Goal: Task Accomplishment & Management: Complete application form

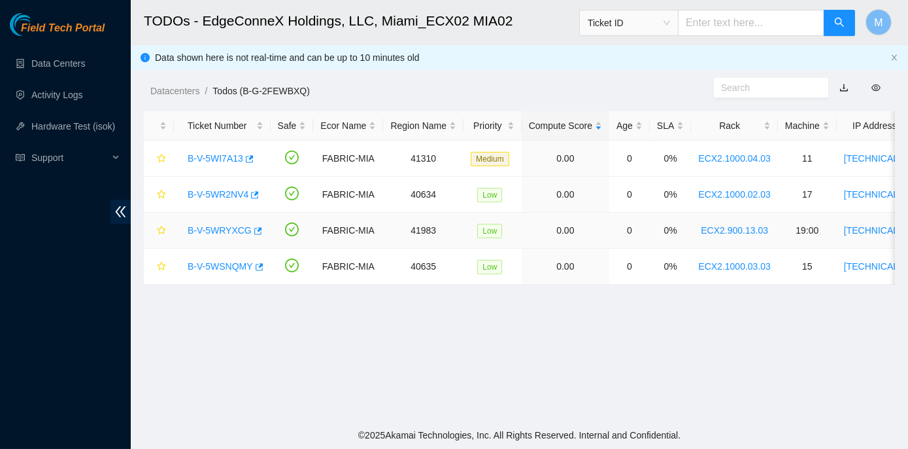
click at [212, 232] on link "B-V-5WRYXCG" at bounding box center [220, 230] width 64 height 10
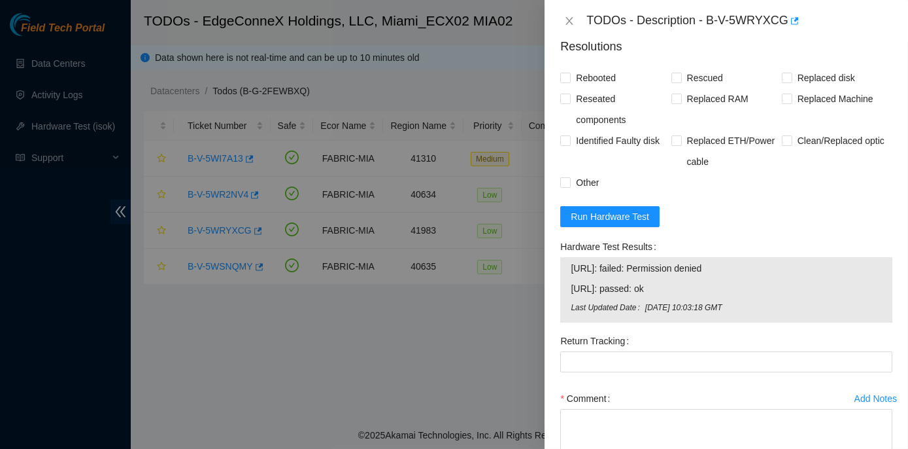
scroll to position [595, 0]
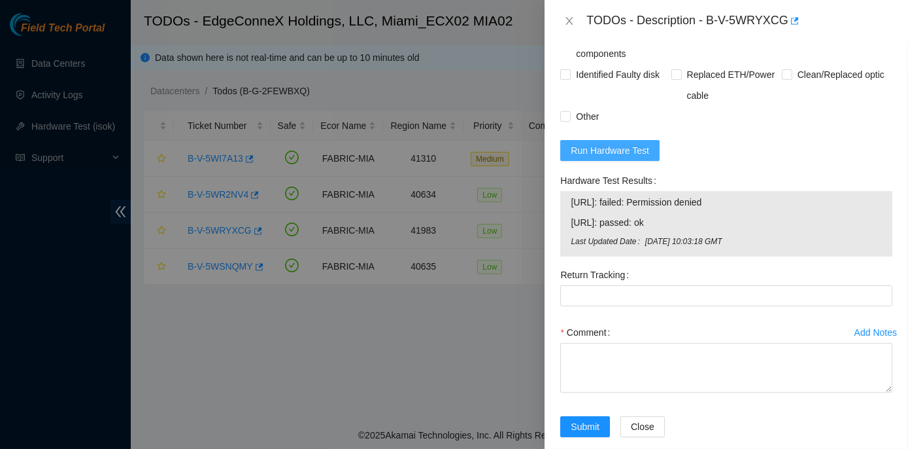
click at [619, 141] on button "Run Hardware Test" at bounding box center [610, 150] width 99 height 21
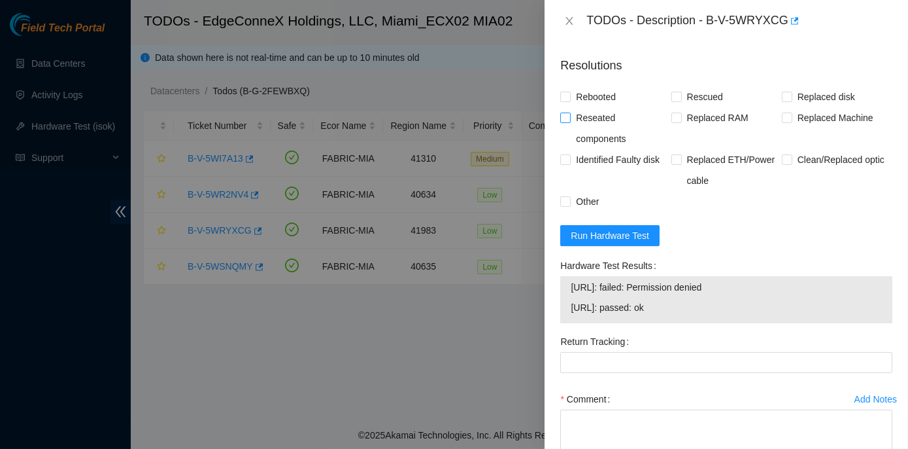
scroll to position [534, 0]
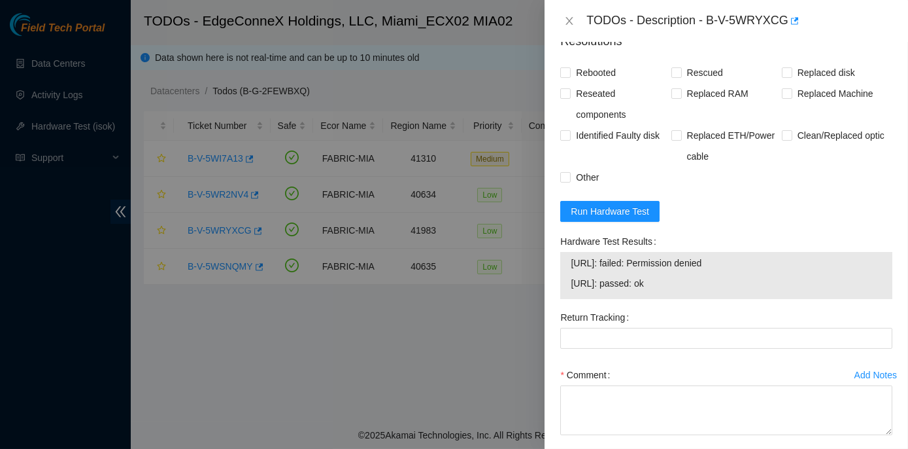
drag, startPoint x: 556, startPoint y: 235, endPoint x: 742, endPoint y: 263, distance: 187.8
click at [742, 263] on div "Hardware Test Results 23.218.255.168: failed: Permission denied 23.218.255.169:…" at bounding box center [726, 269] width 343 height 76
copy div "Hardware Test Results 23.218.255.168: failed: Permission denied"
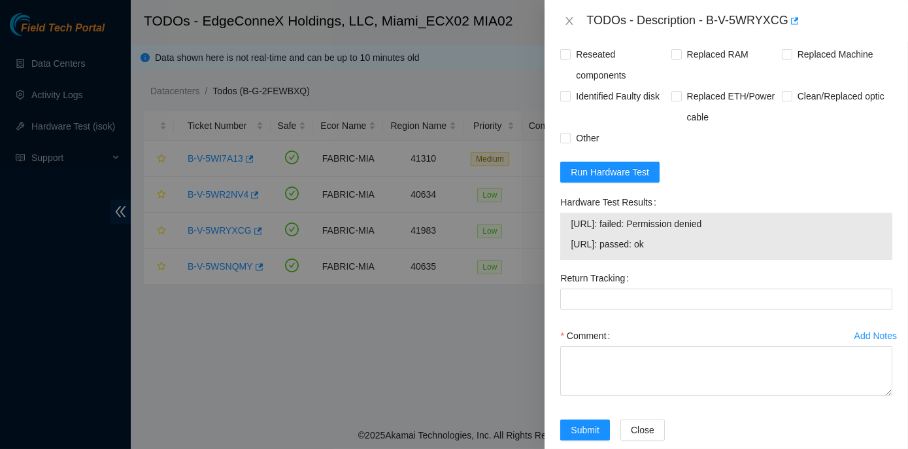
scroll to position [593, 0]
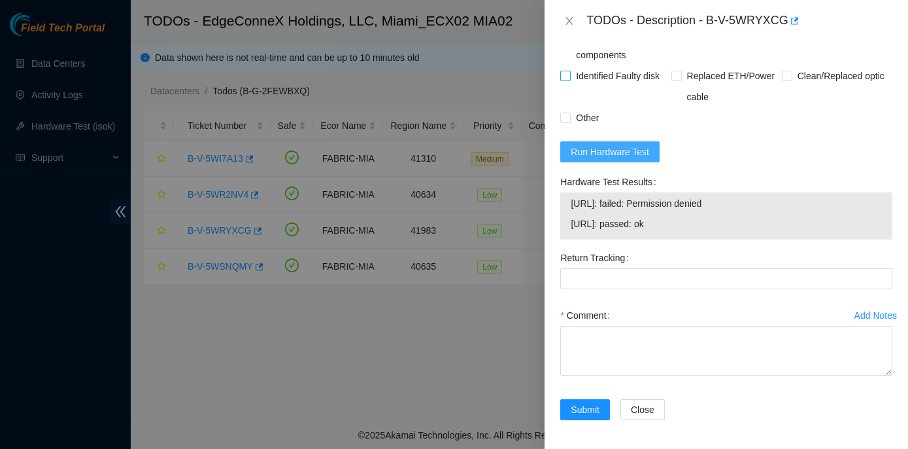
click at [608, 152] on span "Run Hardware Test" at bounding box center [610, 152] width 78 height 14
drag, startPoint x: 557, startPoint y: 181, endPoint x: 683, endPoint y: 206, distance: 128.7
click at [683, 206] on div "Hardware Test Results 23.218.255.168: passed: ok 23.218.255.169: passed: ok" at bounding box center [726, 209] width 343 height 76
copy div "Hardware Test Results 23.218.255.168: passed: ok"
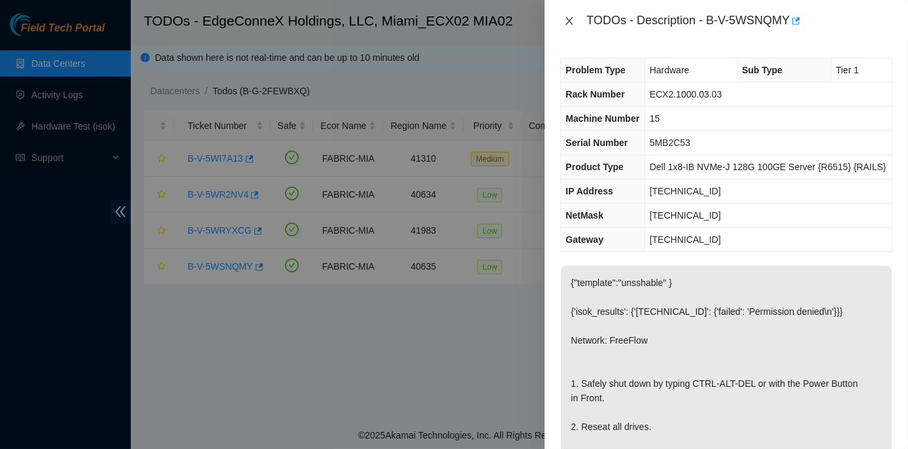
click at [566, 20] on icon "close" at bounding box center [569, 21] width 10 height 10
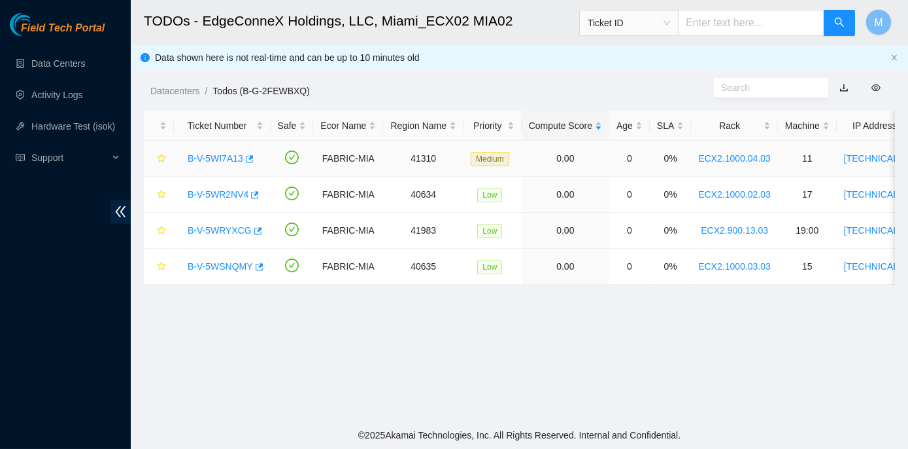
click at [182, 157] on div "B-V-5WI7A13" at bounding box center [222, 158] width 82 height 21
drag, startPoint x: 185, startPoint y: 158, endPoint x: 241, endPoint y: 164, distance: 55.8
click at [241, 164] on div "B-V-5WI7A13" at bounding box center [222, 158] width 82 height 21
copy link "B-V-5WI7A13"
drag, startPoint x: 183, startPoint y: 194, endPoint x: 246, endPoint y: 194, distance: 62.8
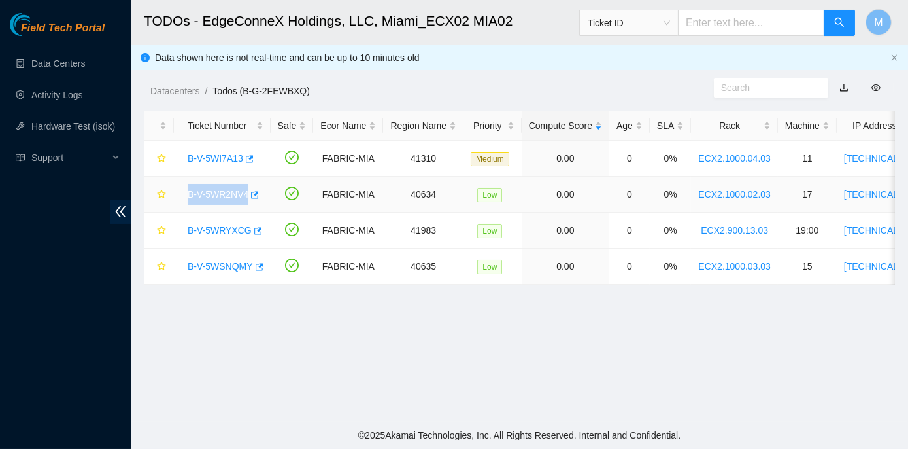
click at [246, 194] on div "B-V-5WR2NV4" at bounding box center [222, 194] width 82 height 21
copy link "B-V-5WR2NV4"
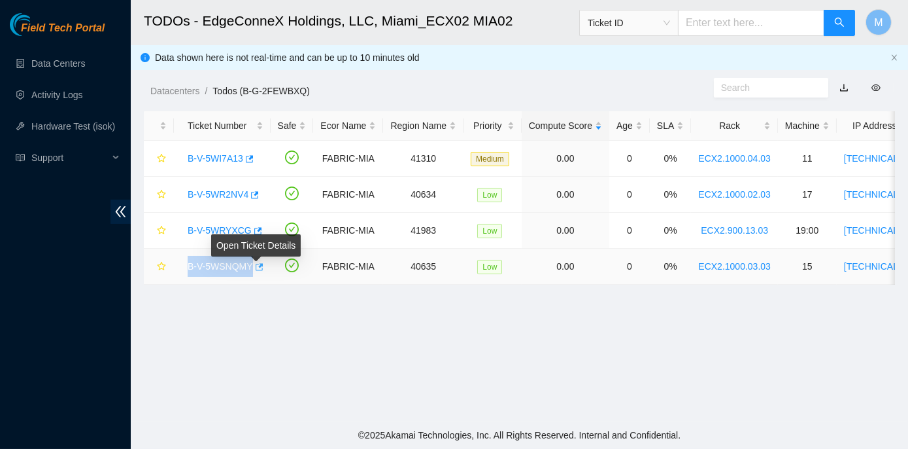
drag, startPoint x: 186, startPoint y: 265, endPoint x: 250, endPoint y: 269, distance: 64.2
click at [250, 269] on div "B-V-5WSNQMY" at bounding box center [222, 266] width 82 height 21
copy link "B-V-5WSNQMY"
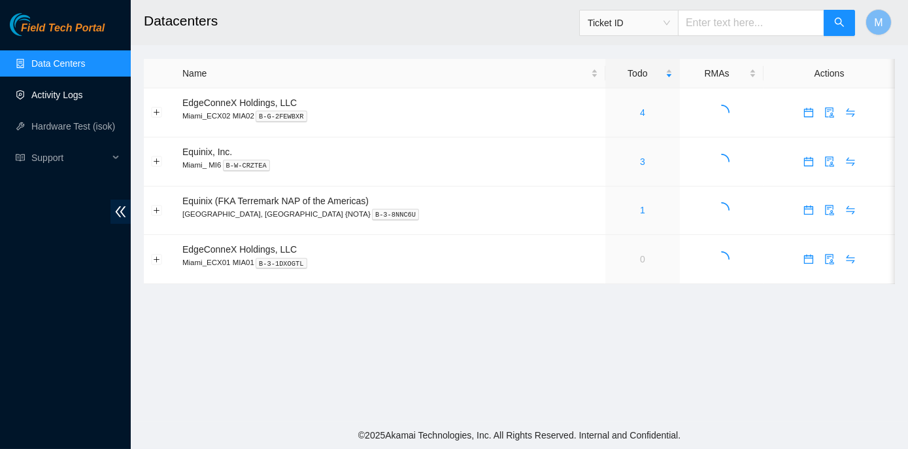
click at [39, 96] on link "Activity Logs" at bounding box center [57, 95] width 52 height 10
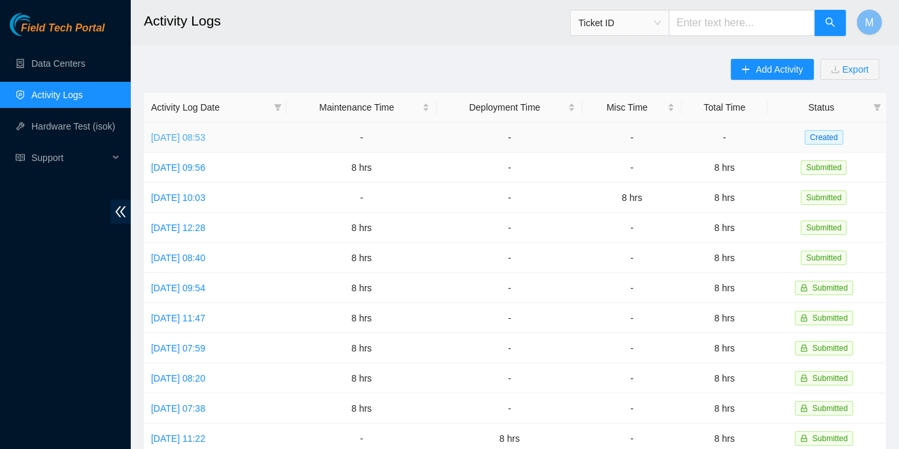
click at [200, 136] on link "Mon, 29 Sep 2025 08:53" at bounding box center [178, 137] width 54 height 10
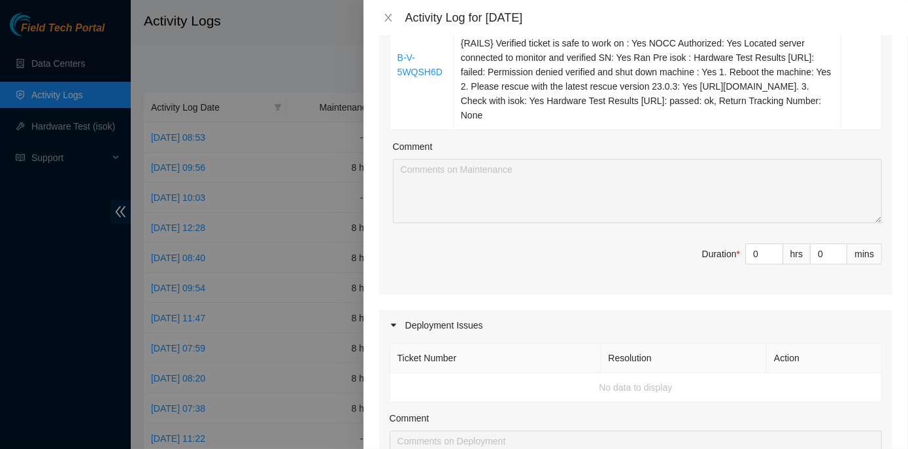
scroll to position [891, 0]
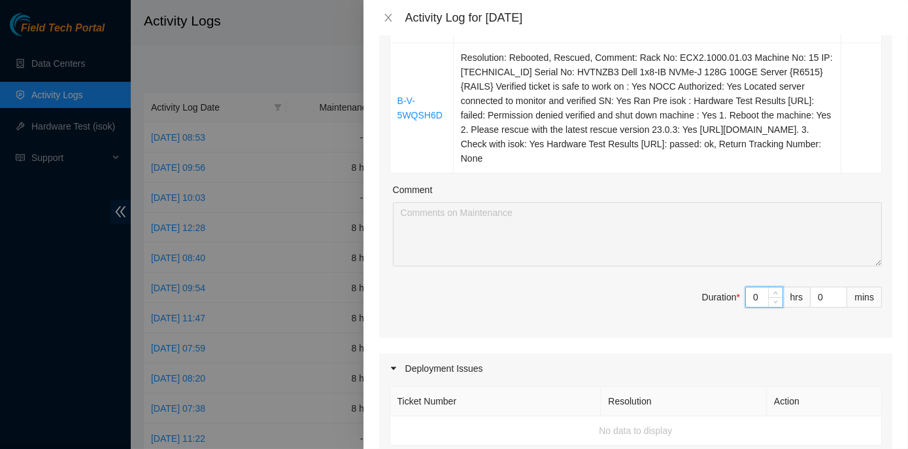
click at [753, 307] on input "0" at bounding box center [764, 297] width 37 height 20
type input "8"
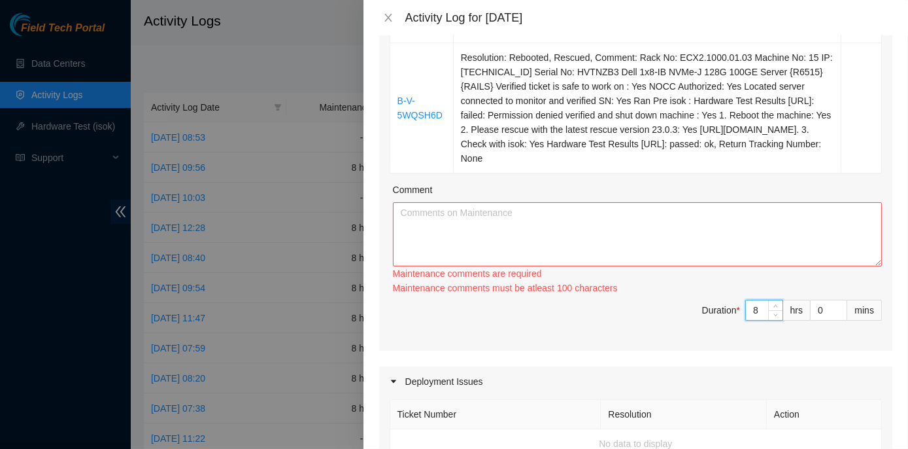
type input "8"
click at [415, 227] on textarea "Comment" at bounding box center [637, 234] width 489 height 64
paste textarea "ECX2- Maintenance Checked for inbound shipments for ECX2; scanned in one packag…"
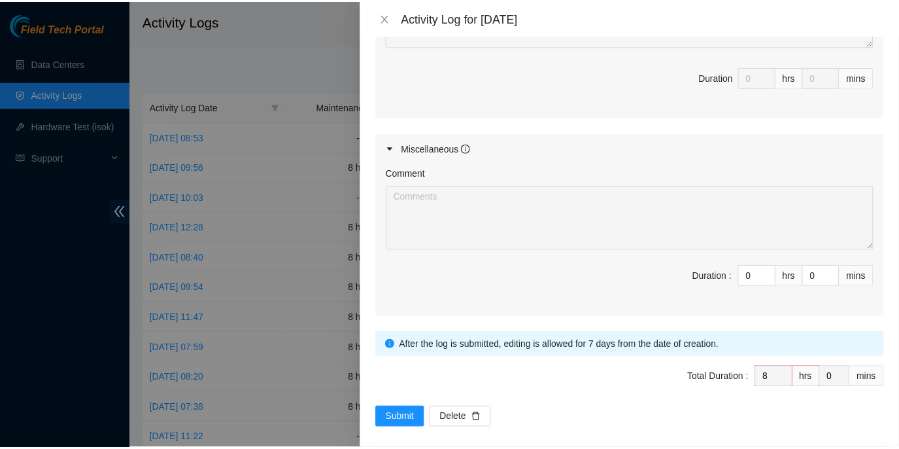
scroll to position [1403, 0]
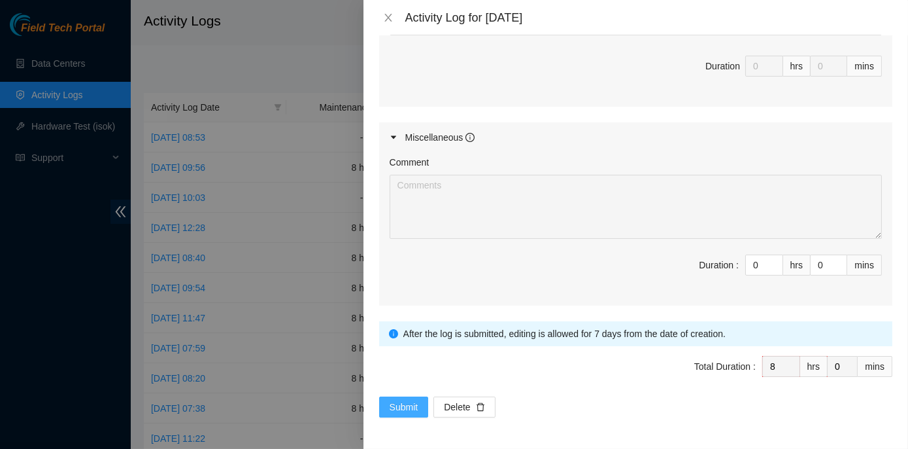
type textarea "ECX2- Maintenance Checked for inbound shipments for ECX2; scanned in one packag…"
click at [406, 404] on span "Submit" at bounding box center [404, 407] width 29 height 14
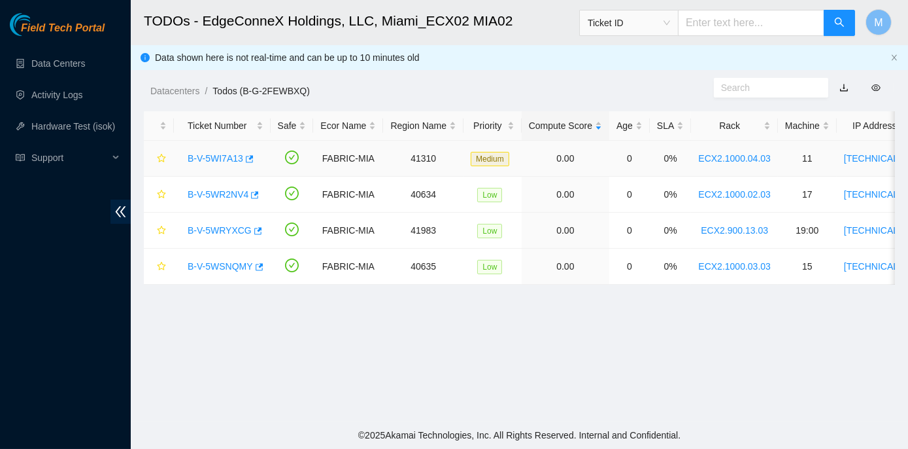
click at [201, 154] on link "B-V-5WI7A13" at bounding box center [216, 158] width 56 height 10
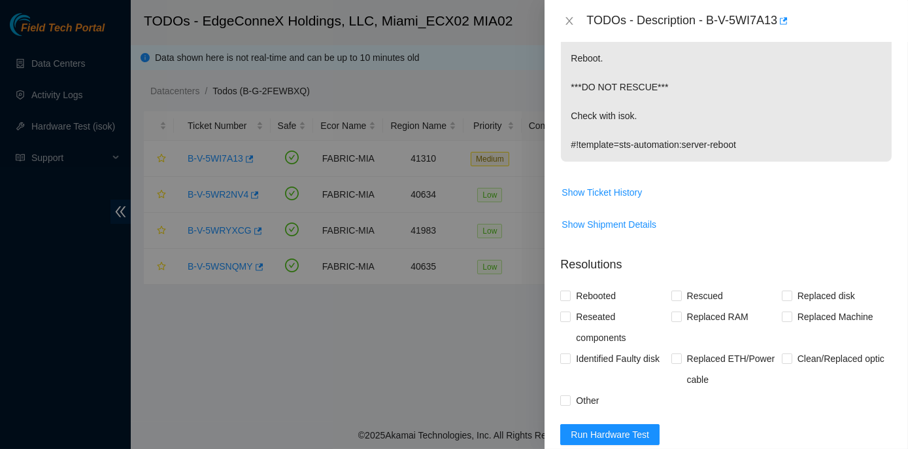
scroll to position [356, 0]
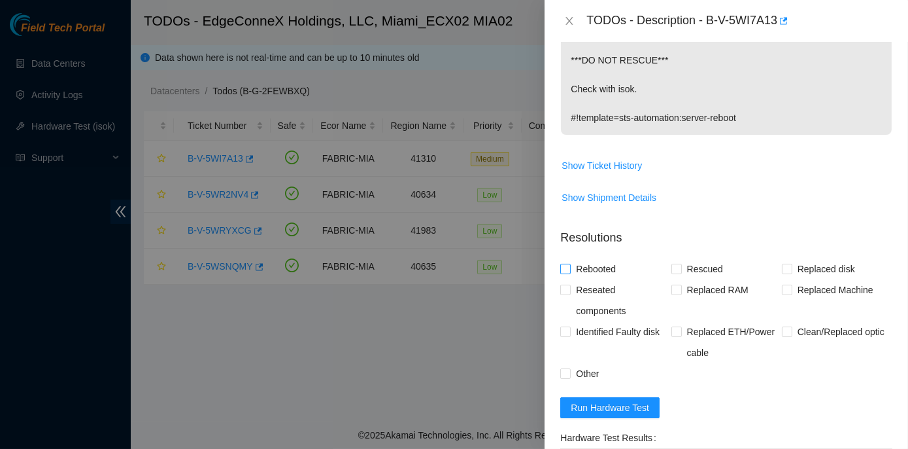
click at [568, 267] on input "Rebooted" at bounding box center [565, 268] width 9 height 9
checkbox input "true"
click at [674, 267] on input "Rescued" at bounding box center [676, 268] width 9 height 9
checkbox input "true"
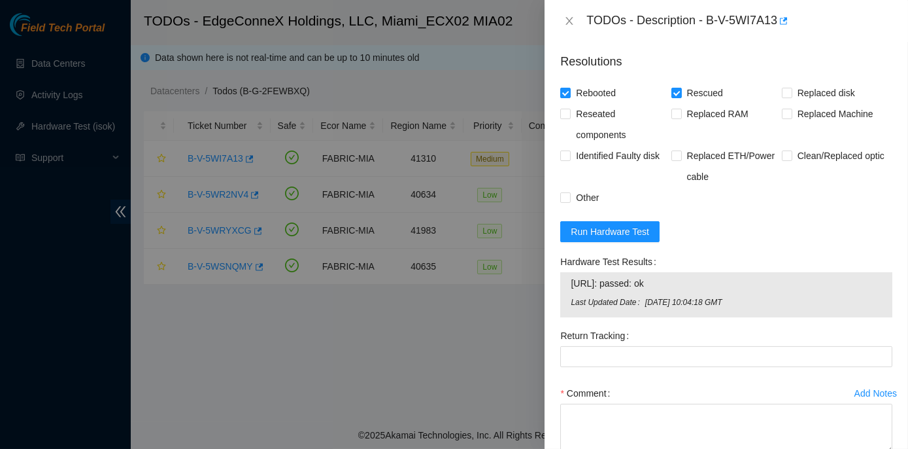
scroll to position [535, 0]
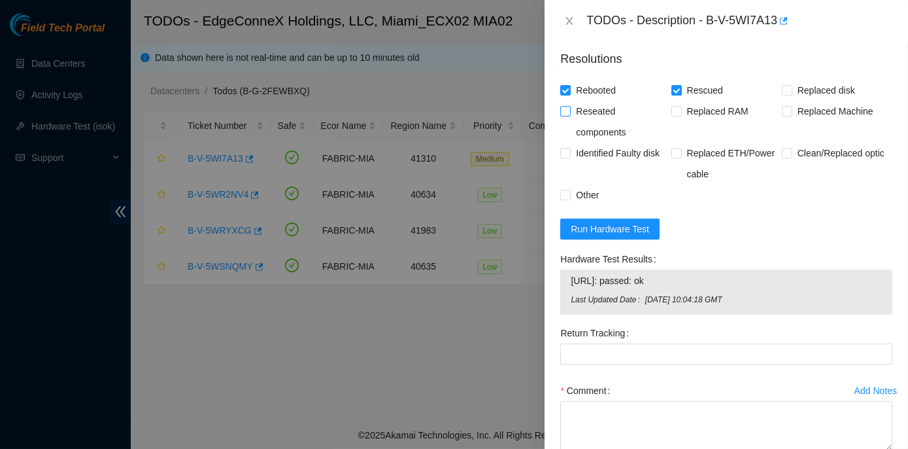
click at [564, 113] on input "Reseated components" at bounding box center [565, 110] width 9 height 9
checkbox input "true"
click at [673, 92] on input "Rescued" at bounding box center [676, 89] width 9 height 9
checkbox input "false"
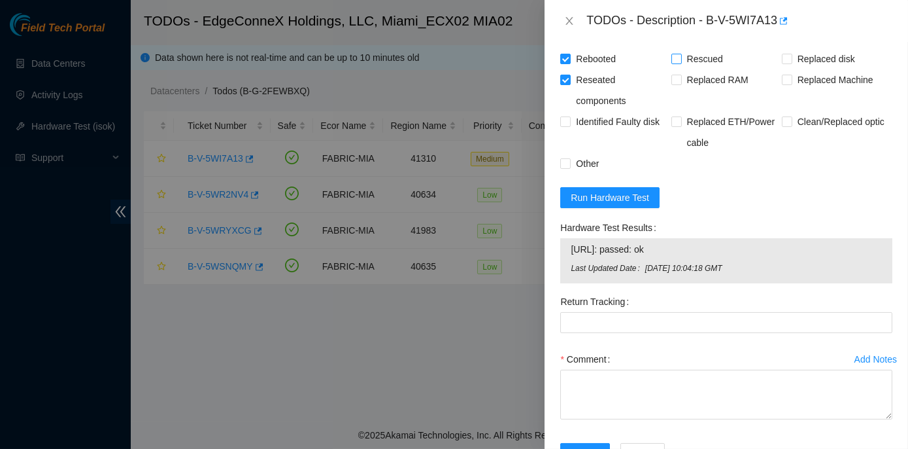
scroll to position [610, 0]
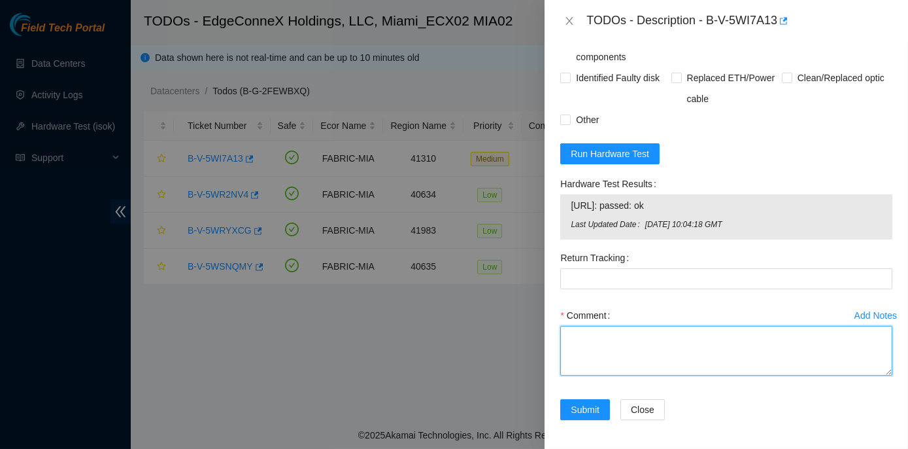
click at [593, 337] on textarea "Comment" at bounding box center [727, 351] width 332 height 50
paste textarea "Rack No: ECX2.1000.04.03 Machine No: 11 IP: 104.86.101.150 Serial No: 5F6K673 D…"
type textarea "Rack No: ECX2.1000.04.03 Machine No: 11 IP: 104.86.101.150 Serial No: 5F6K673 D…"
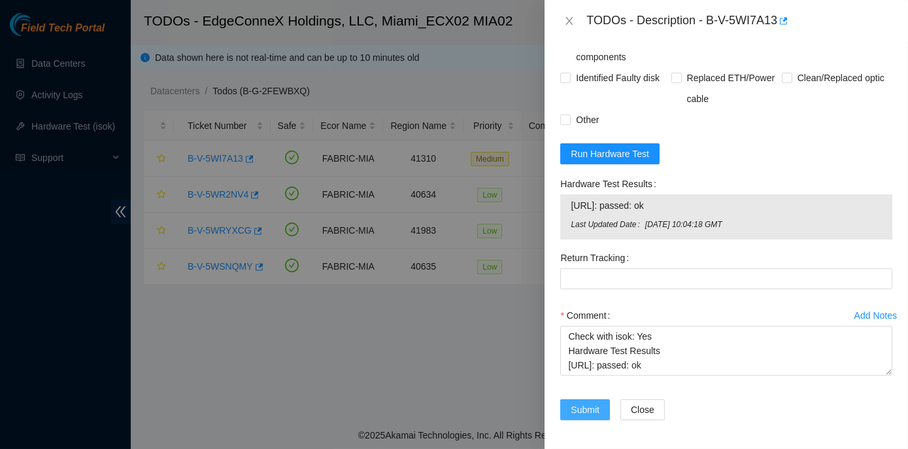
click at [596, 410] on span "Submit" at bounding box center [585, 409] width 29 height 14
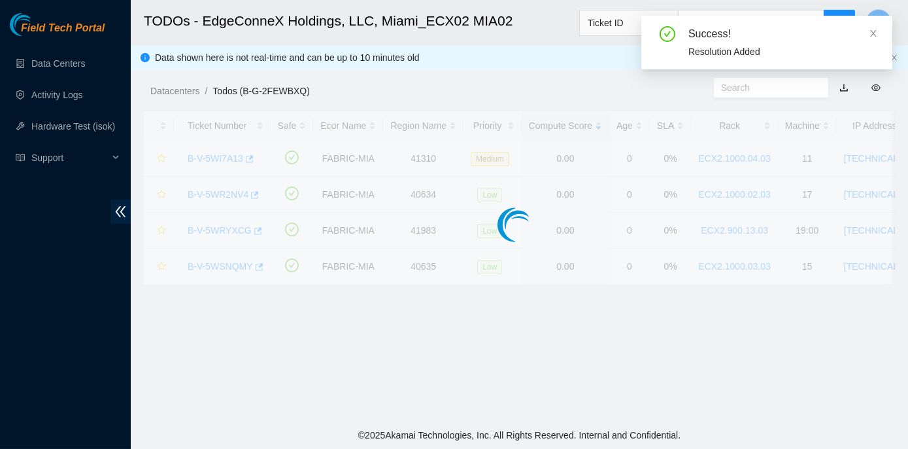
scroll to position [364, 0]
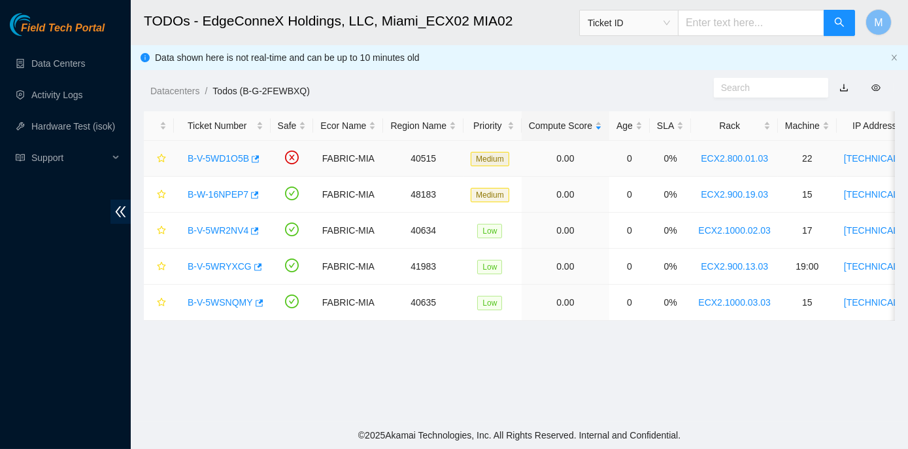
click at [226, 158] on link "B-V-5WD1O5B" at bounding box center [218, 158] width 61 height 10
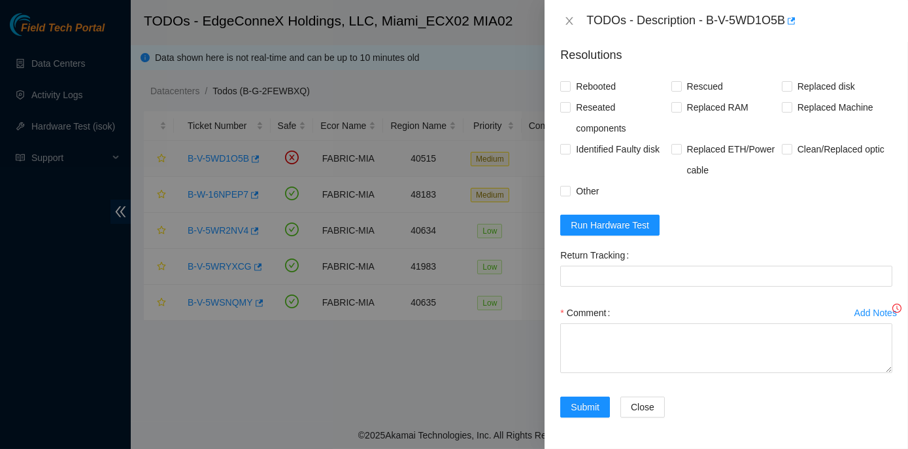
scroll to position [330, 0]
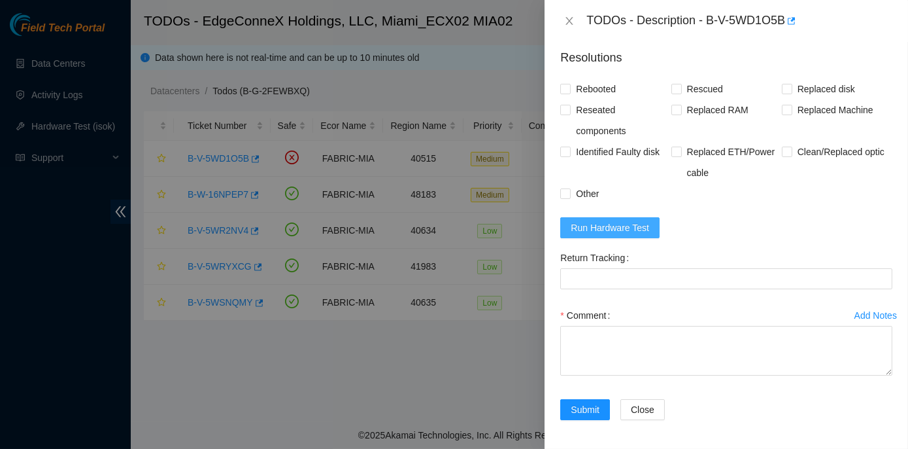
click at [587, 222] on span "Run Hardware Test" at bounding box center [610, 227] width 78 height 14
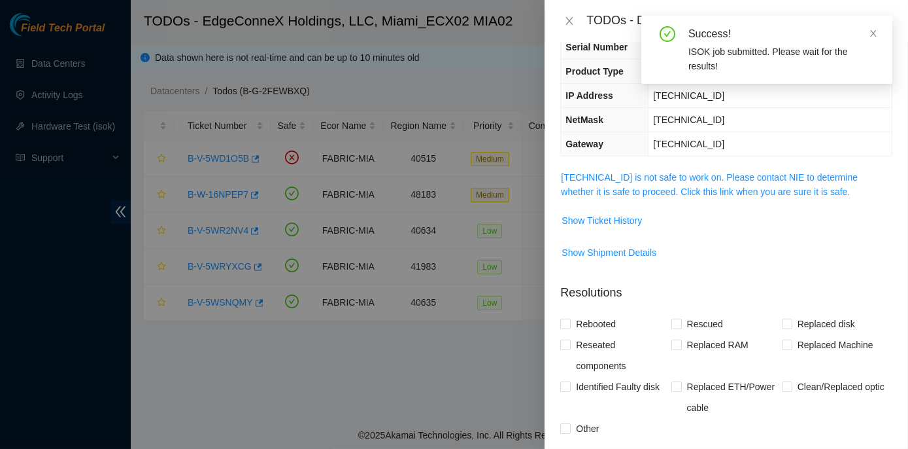
scroll to position [92, 0]
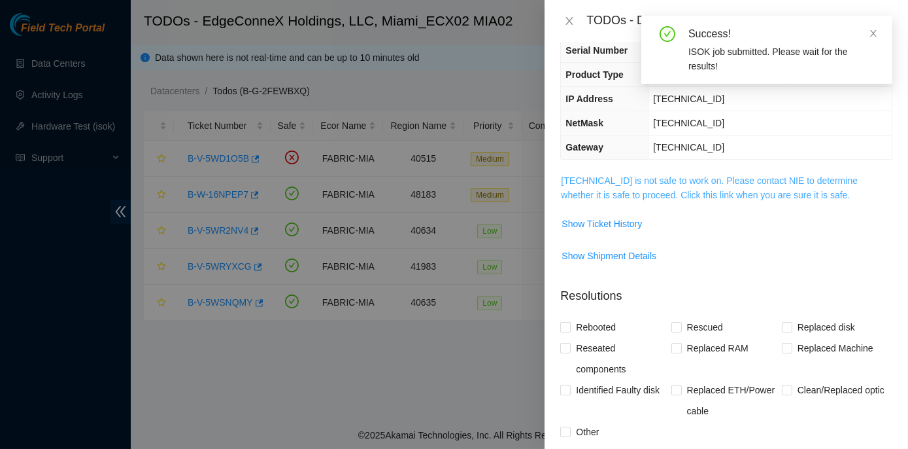
click at [704, 178] on link "23.205.164.217 is not safe to work on. Please contact NIE to determine whether …" at bounding box center [709, 187] width 297 height 25
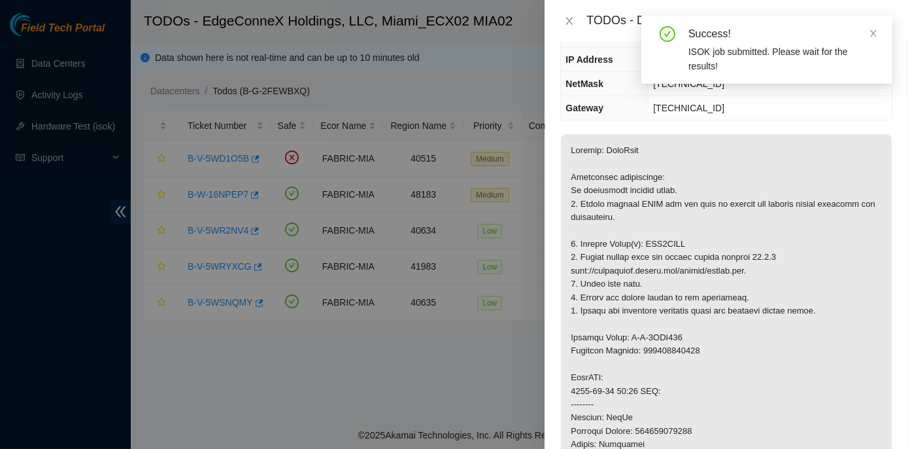
scroll to position [152, 0]
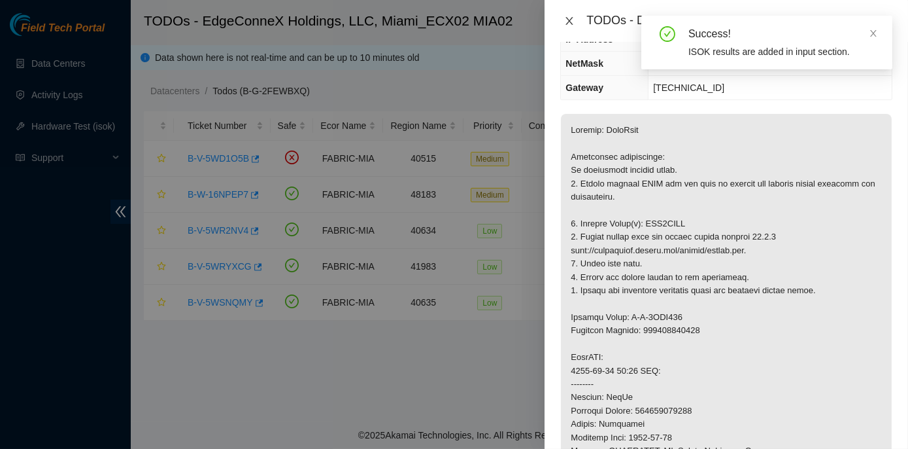
click at [572, 18] on icon "close" at bounding box center [569, 21] width 7 height 8
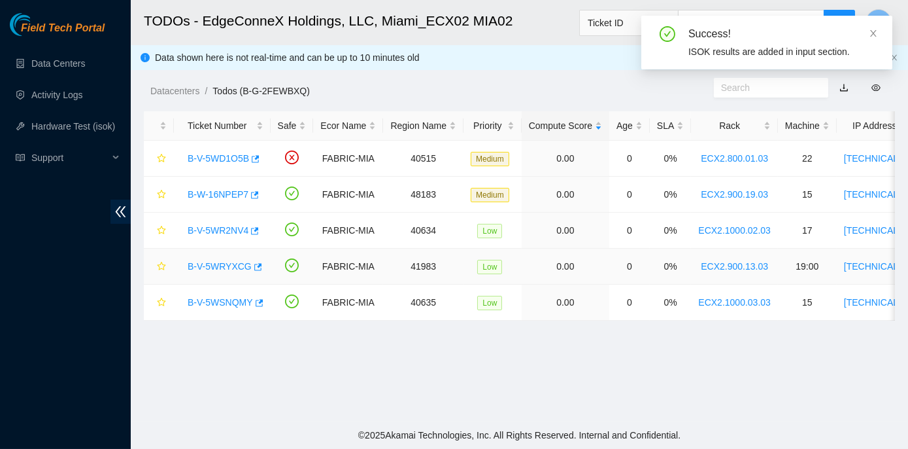
scroll to position [195, 0]
click at [230, 195] on link "B-W-16NPEP7" at bounding box center [218, 194] width 61 height 10
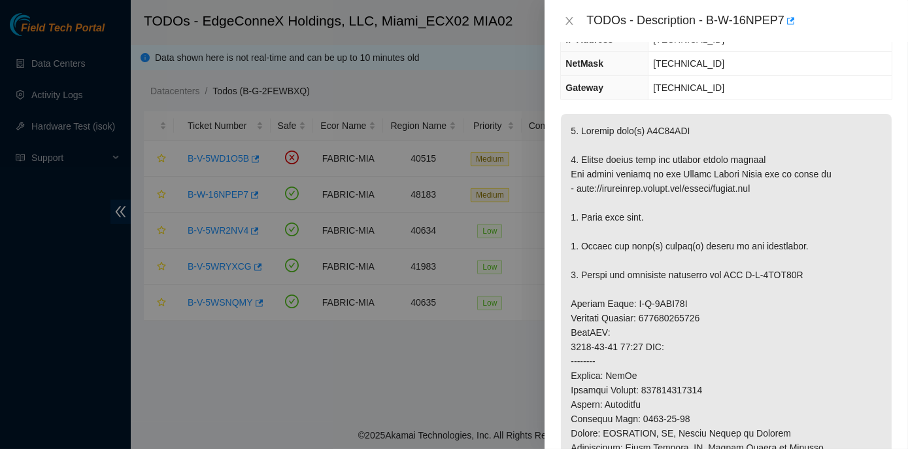
click at [571, 27] on div "TODOs - Description - B-W-16NPEP7" at bounding box center [727, 20] width 332 height 21
click at [565, 22] on icon "close" at bounding box center [569, 21] width 10 height 10
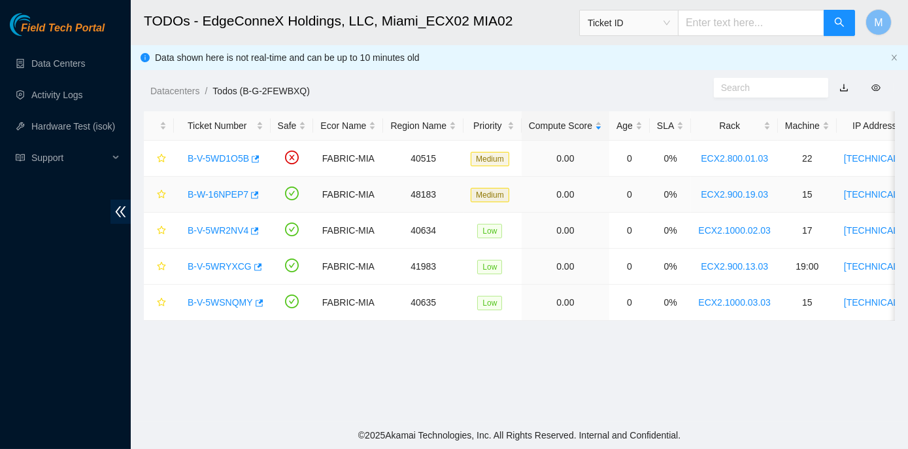
scroll to position [195, 0]
click at [234, 160] on link "B-V-5WD1O5B" at bounding box center [218, 158] width 61 height 10
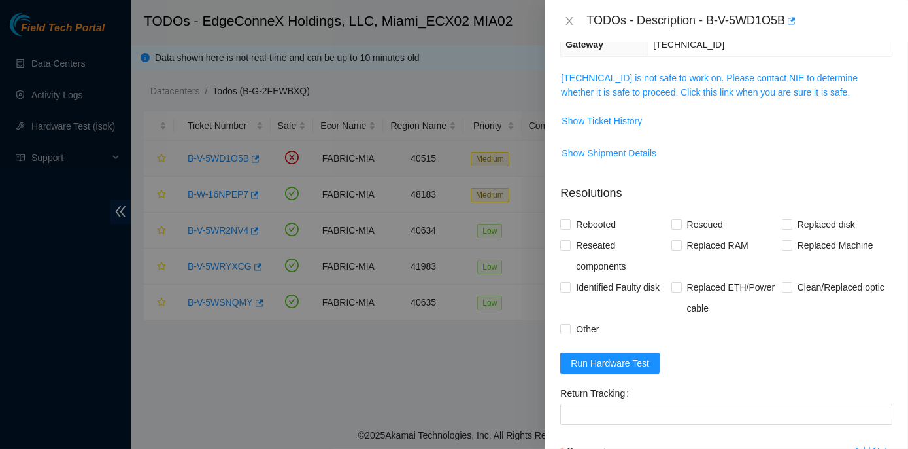
scroll to position [152, 0]
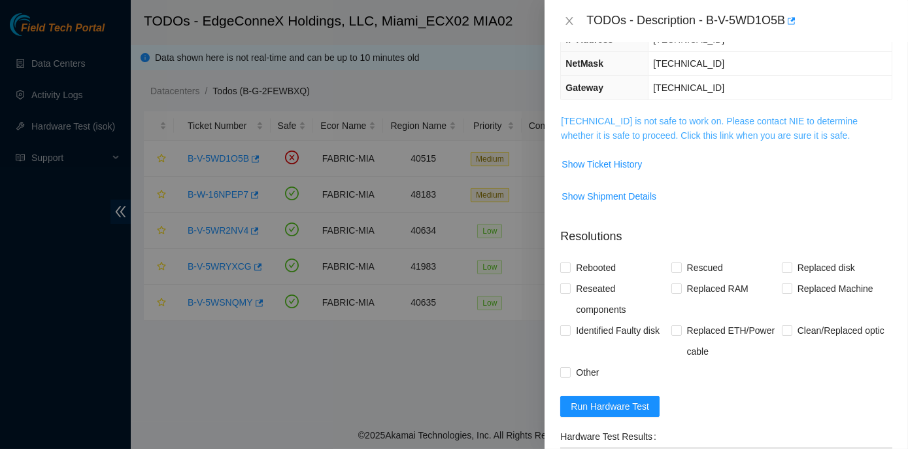
click at [655, 120] on link "23.205.164.217 is not safe to work on. Please contact NIE to determine whether …" at bounding box center [709, 128] width 297 height 25
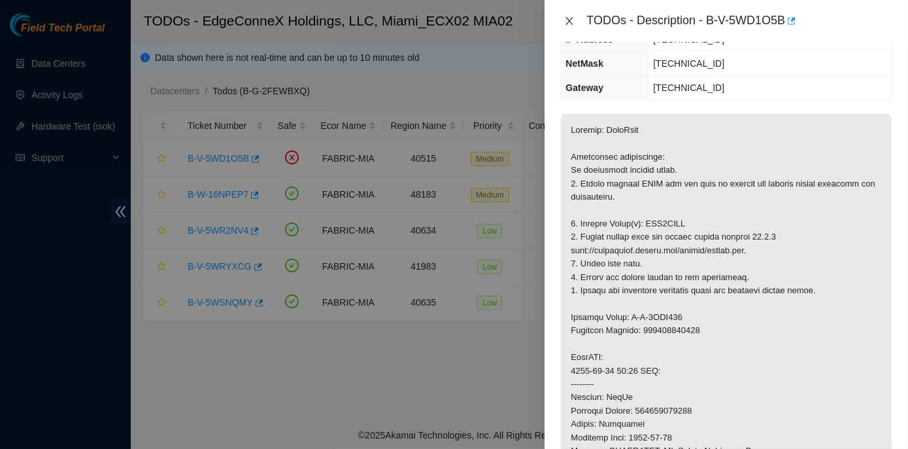
click at [569, 22] on icon "close" at bounding box center [569, 21] width 10 height 10
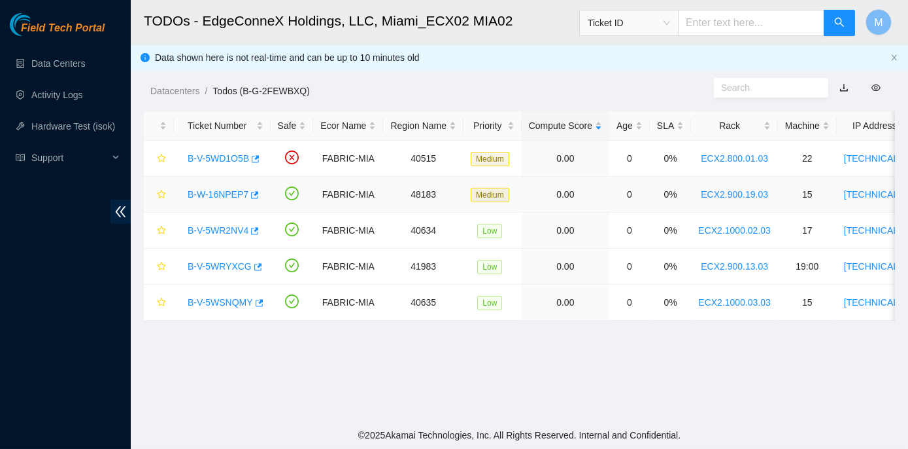
click at [228, 193] on link "B-W-16NPEP7" at bounding box center [218, 194] width 61 height 10
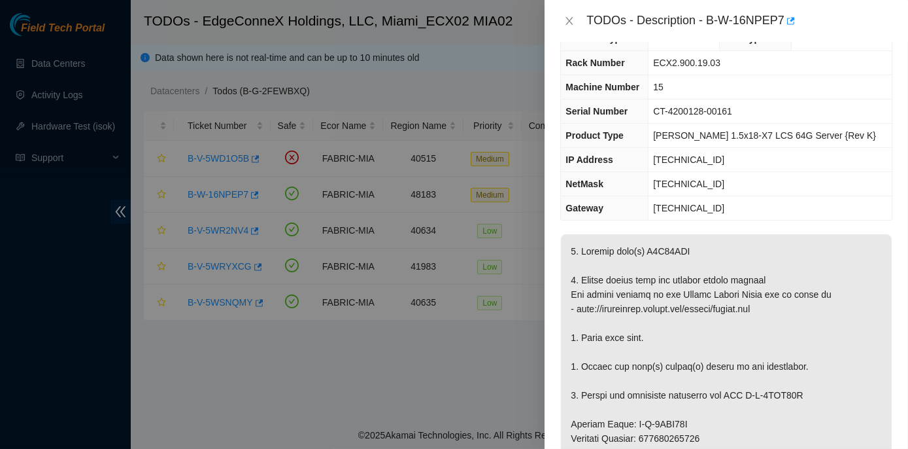
scroll to position [0, 0]
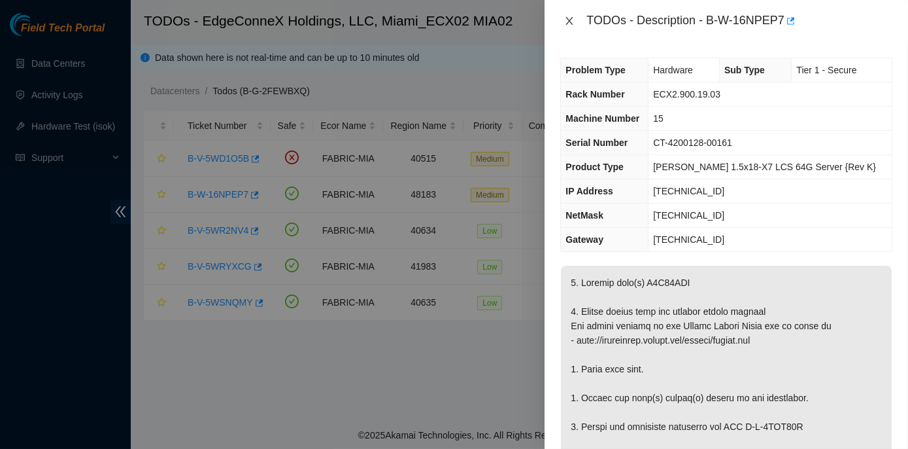
click at [570, 19] on icon "close" at bounding box center [569, 21] width 10 height 10
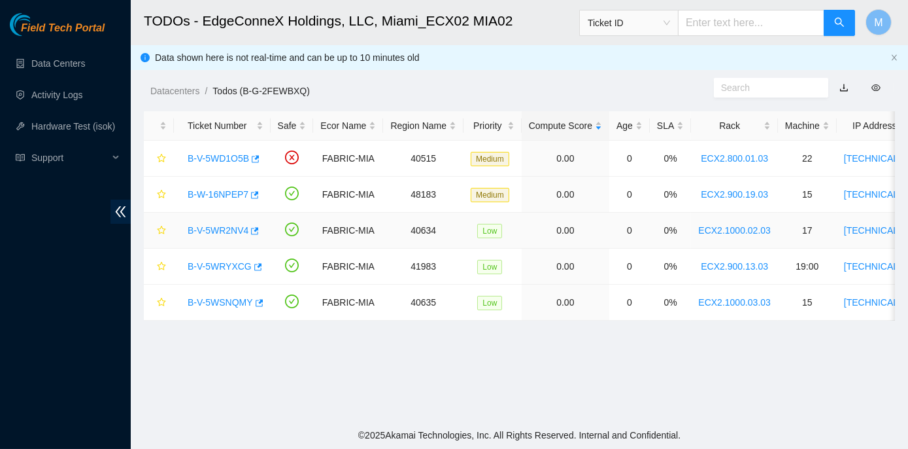
click at [223, 226] on link "B-V-5WR2NV4" at bounding box center [218, 230] width 61 height 10
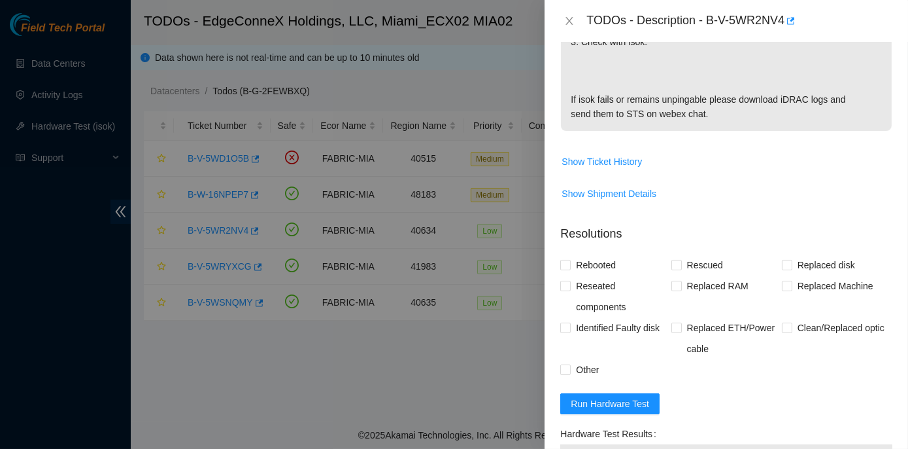
scroll to position [416, 0]
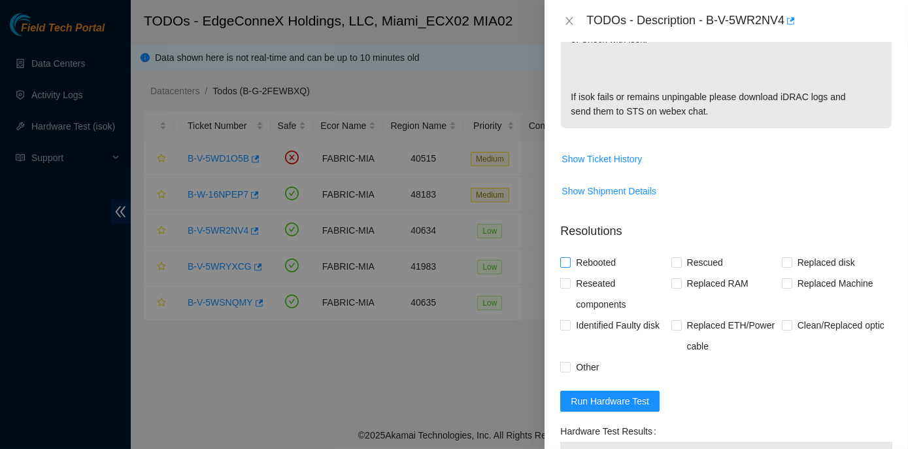
click at [564, 262] on input "Rebooted" at bounding box center [565, 261] width 9 height 9
checkbox input "true"
click at [682, 260] on span "Rescued" at bounding box center [705, 262] width 46 height 21
click at [680, 260] on input "Rescued" at bounding box center [676, 261] width 9 height 9
checkbox input "true"
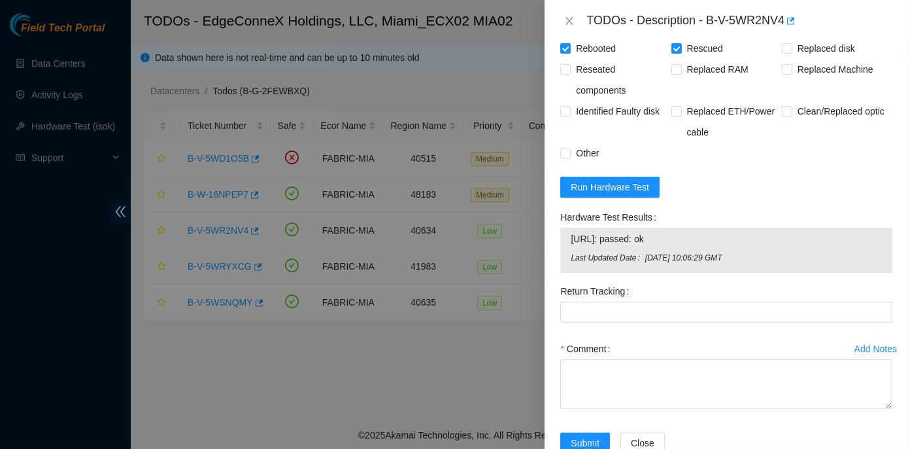
scroll to position [663, 0]
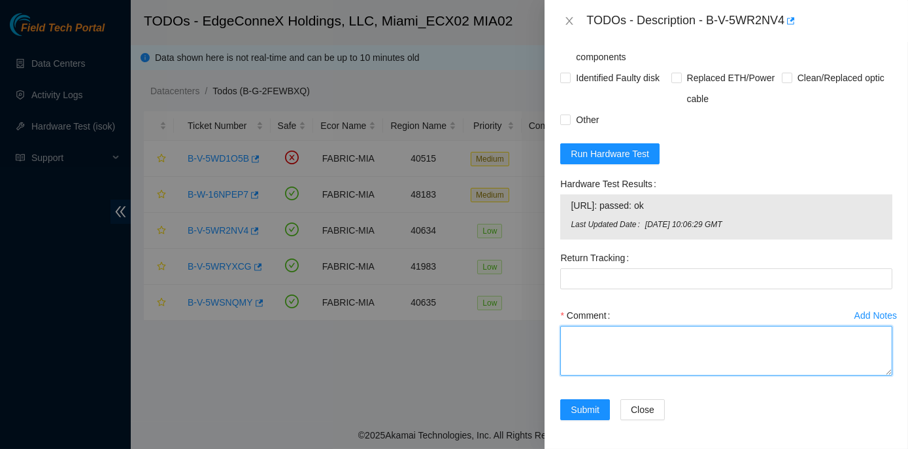
paste textarea "Rack No: ECX2.1000.02.03 Machine No: 17 IP: 104.86.100.148 Serial No: 5GSKZB3 D…"
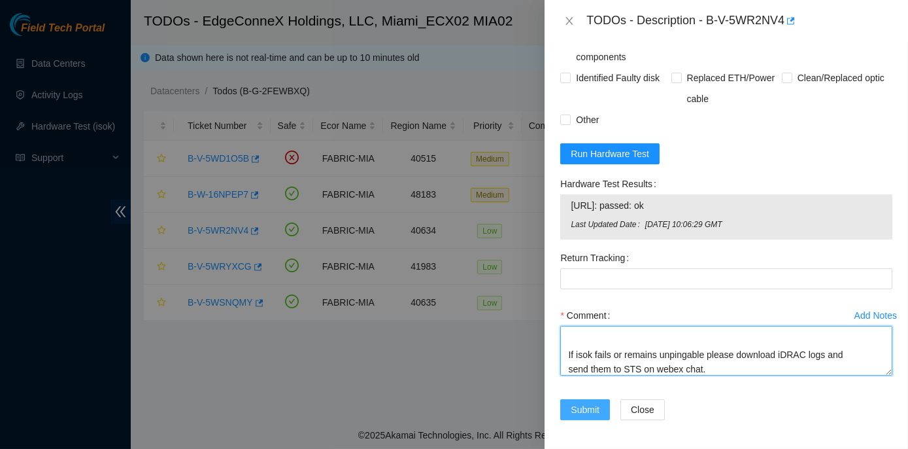
type textarea "Rack No: ECX2.1000.02.03 Machine No: 17 IP: 104.86.100.148 Serial No: 5GSKZB3 D…"
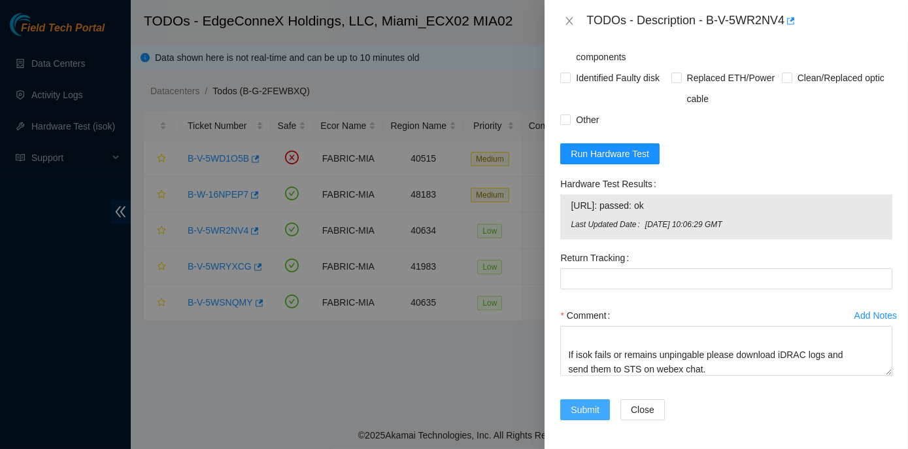
click at [596, 408] on span "Submit" at bounding box center [585, 409] width 29 height 14
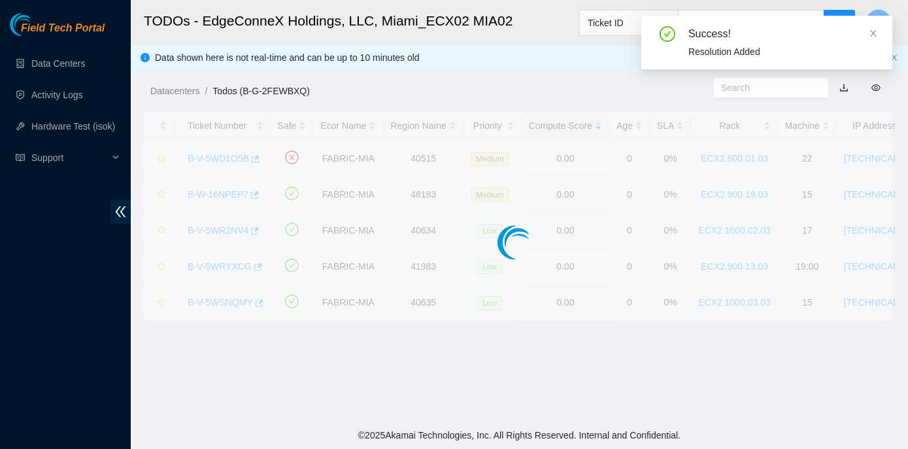
scroll to position [364, 0]
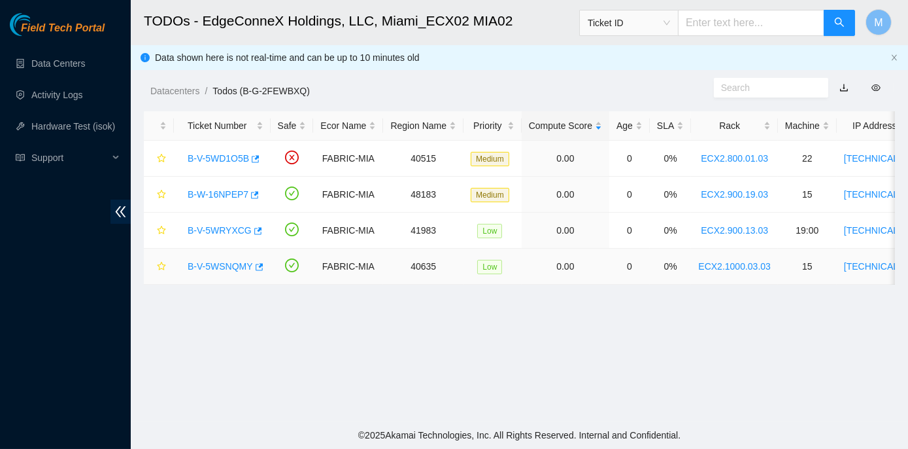
click at [232, 264] on link "B-V-5WSNQMY" at bounding box center [220, 266] width 65 height 10
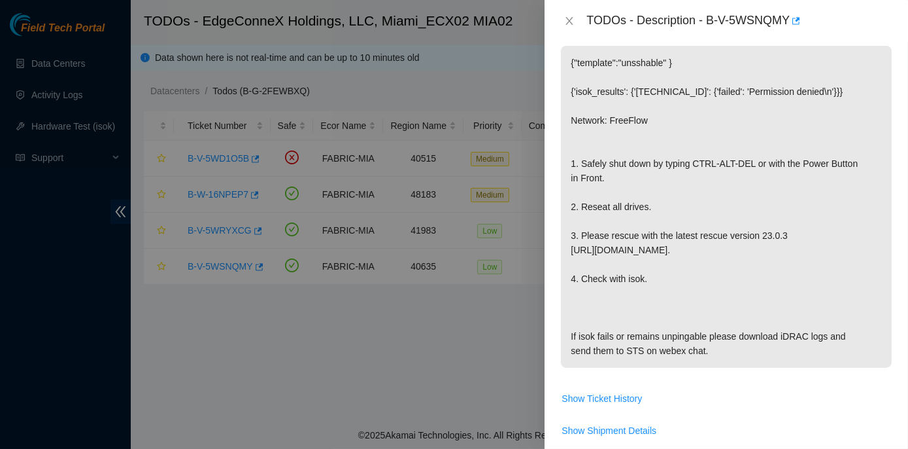
scroll to position [409, 0]
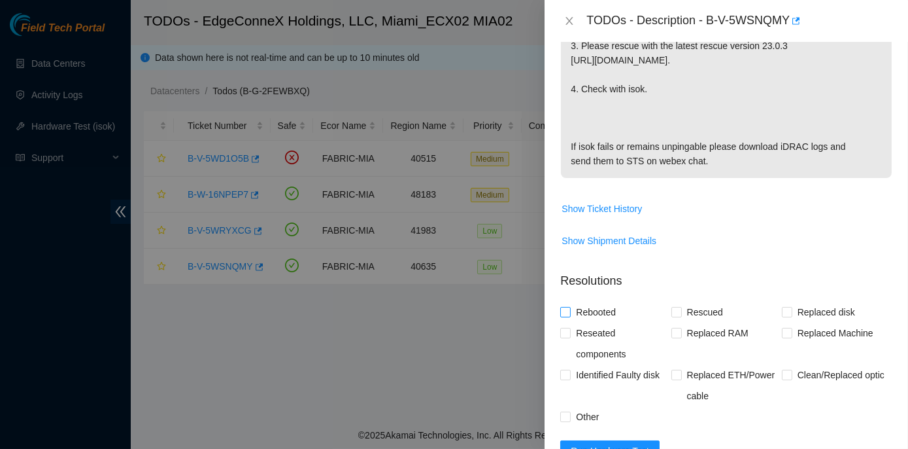
drag, startPoint x: 565, startPoint y: 311, endPoint x: 582, endPoint y: 314, distance: 17.3
click at [565, 311] on input "Rebooted" at bounding box center [565, 311] width 9 height 9
checkbox input "true"
click at [672, 309] on input "Rescued" at bounding box center [676, 311] width 9 height 9
checkbox input "true"
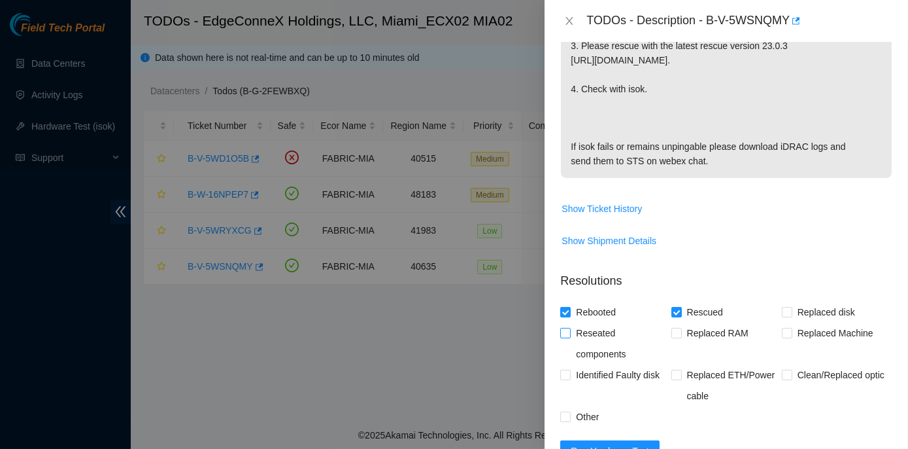
click at [561, 333] on input "Reseated components" at bounding box center [565, 332] width 9 height 9
click at [565, 336] on span at bounding box center [566, 333] width 10 height 10
click at [565, 336] on input "Reseated components" at bounding box center [565, 332] width 9 height 9
click at [564, 336] on span at bounding box center [566, 333] width 10 height 10
click at [564, 336] on input "Reseated components" at bounding box center [565, 332] width 9 height 9
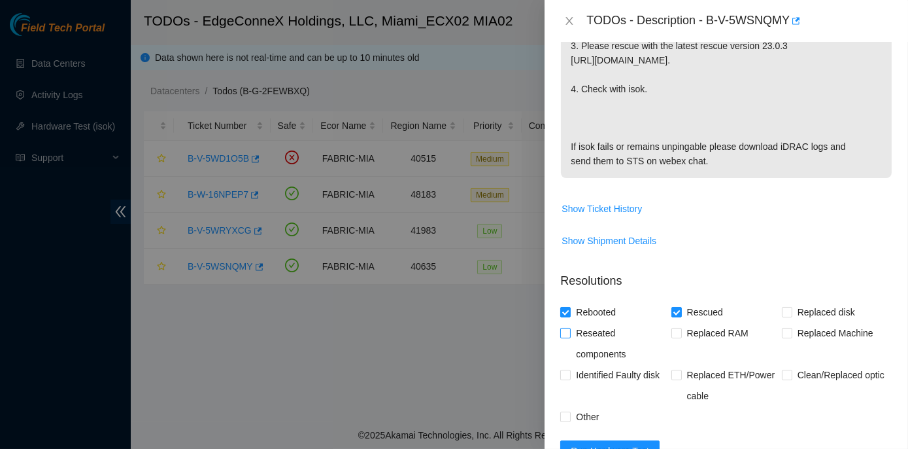
checkbox input "true"
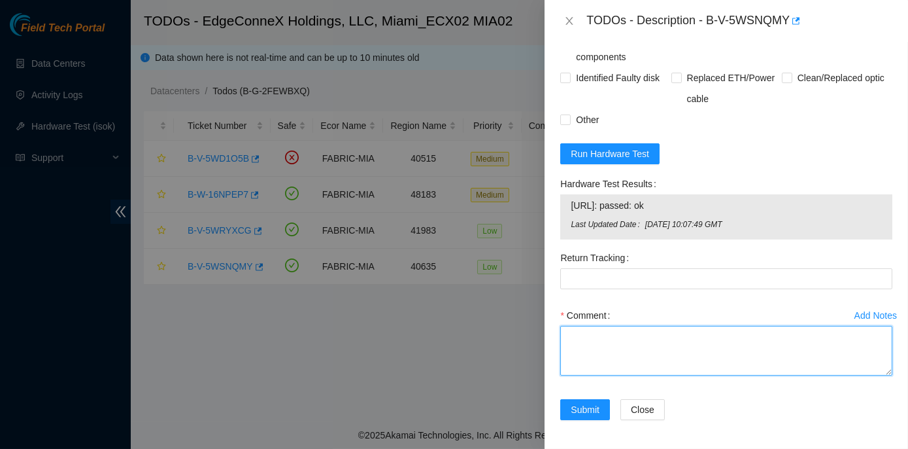
click at [595, 337] on textarea "Comment" at bounding box center [727, 351] width 332 height 50
paste textarea "Rack No: ECX2.1000.03.03 Machine No: 15 IP: 104.86.100.82 Serial No:5MB2C53 Del…"
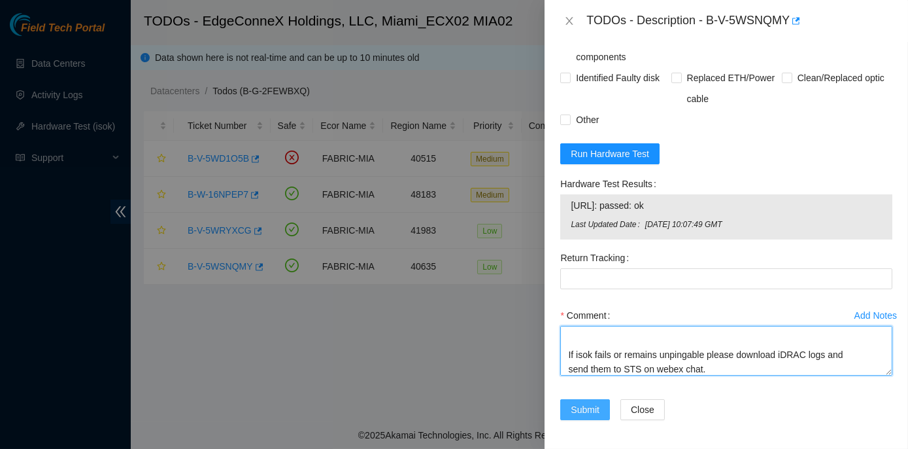
type textarea "Rack No: ECX2.1000.03.03 Machine No: 15 IP: 104.86.100.82 Serial No:5MB2C53 Del…"
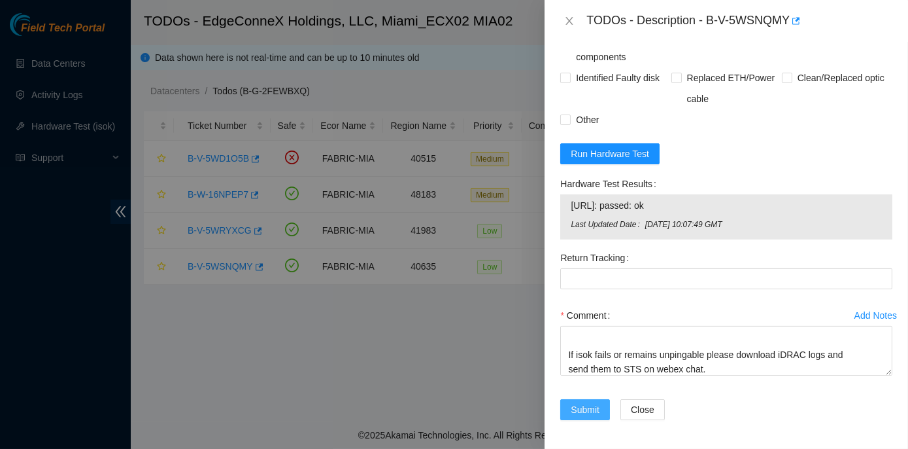
click at [595, 406] on span "Submit" at bounding box center [585, 409] width 29 height 14
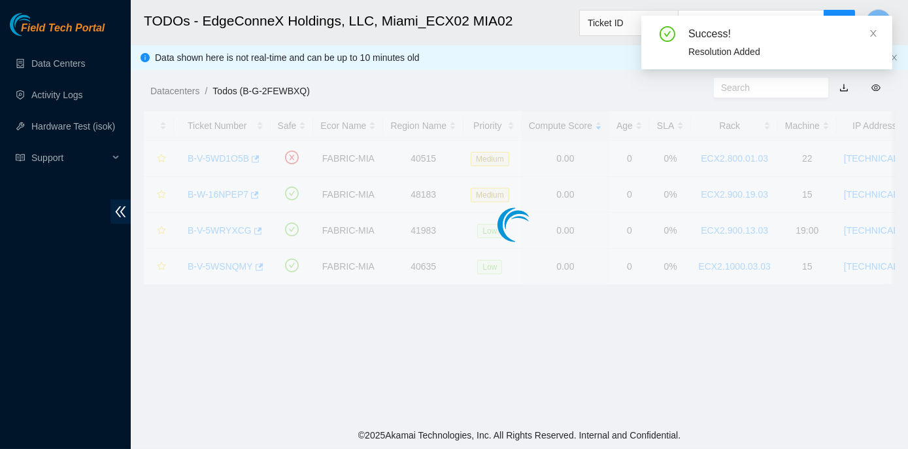
scroll to position [364, 0]
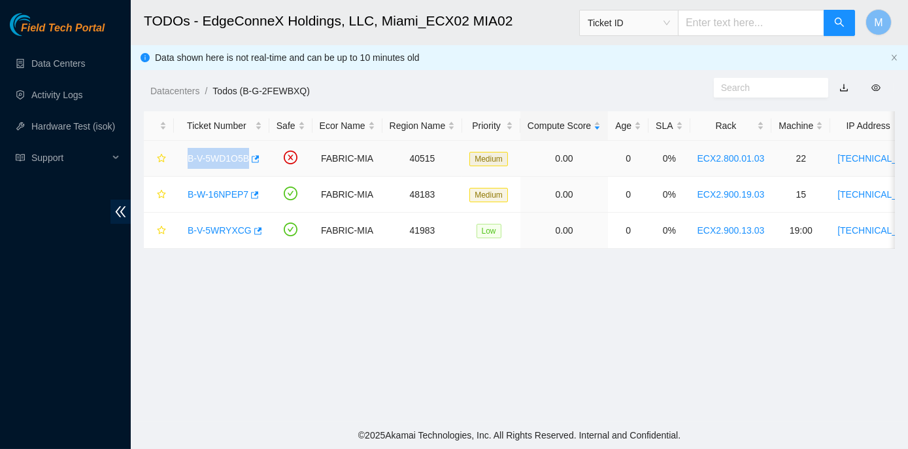
drag, startPoint x: 187, startPoint y: 157, endPoint x: 246, endPoint y: 150, distance: 59.2
click at [246, 150] on div "B-V-5WD1O5B" at bounding box center [221, 158] width 81 height 21
click at [457, 319] on main "TODOs - EdgeConneX Holdings, LLC, Miami_ECX02 MIA02 Ticket ID M Data shown here…" at bounding box center [520, 210] width 778 height 421
click at [211, 155] on link "B-V-5WD1O5B" at bounding box center [218, 158] width 61 height 10
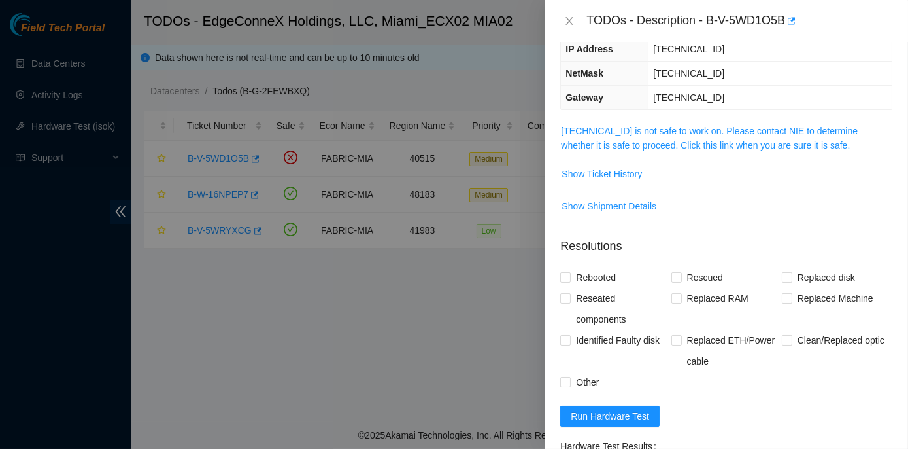
scroll to position [122, 0]
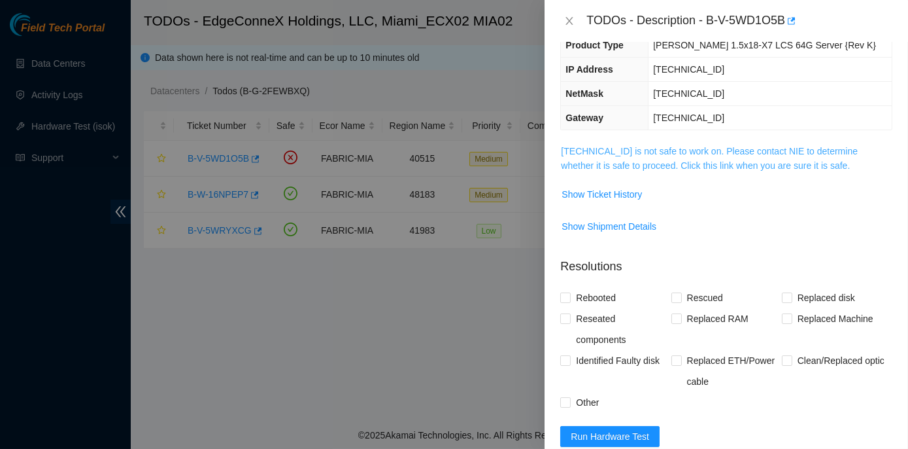
click at [684, 152] on link "23.205.164.217 is not safe to work on. Please contact NIE to determine whether …" at bounding box center [709, 158] width 297 height 25
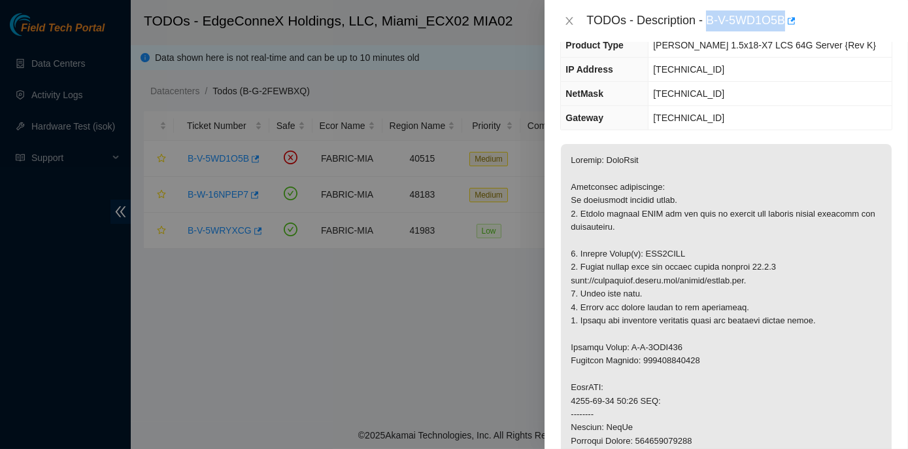
drag, startPoint x: 707, startPoint y: 18, endPoint x: 785, endPoint y: 18, distance: 78.5
click at [785, 18] on div "TODOs - Description - B-V-5WD1O5B" at bounding box center [740, 20] width 306 height 21
copy div "B-V-5WD1O5B"
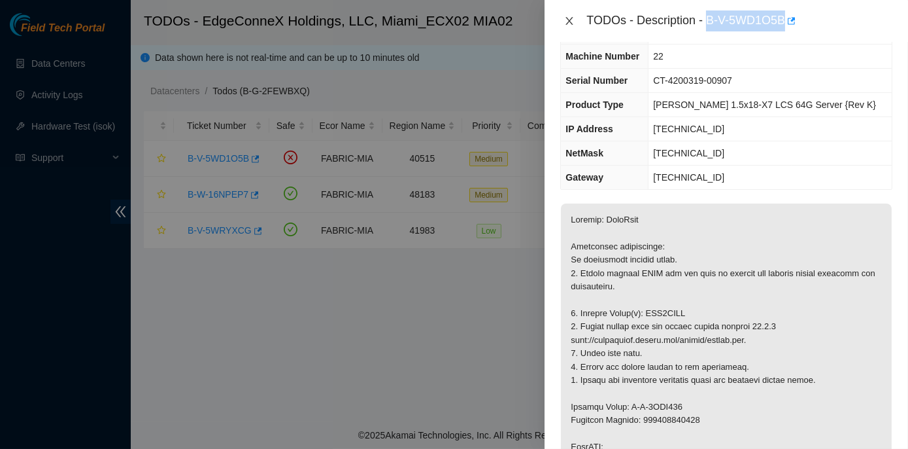
click at [568, 18] on icon "close" at bounding box center [569, 21] width 7 height 8
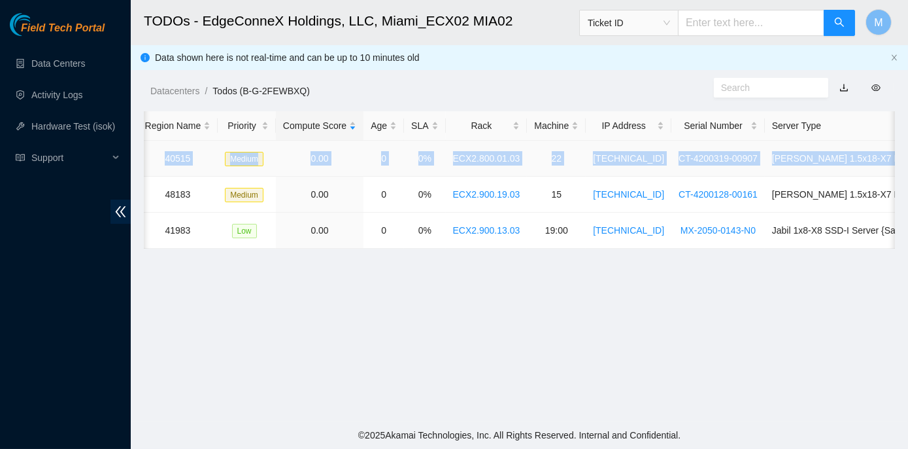
scroll to position [0, 260]
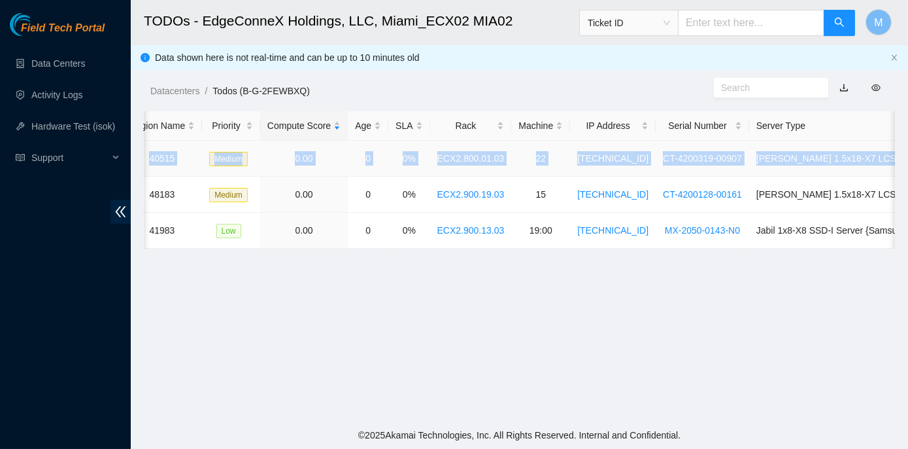
drag, startPoint x: 181, startPoint y: 157, endPoint x: 889, endPoint y: 160, distance: 708.3
click at [889, 160] on tr "B-V-5WD1O5B FABRIC-MIA 40515 Medium 0.00 0 0% ECX2.800.01.03 22 23.205.164.217 …" at bounding box center [435, 159] width 1103 height 36
copy tr "B-V-5WD1O5B FABRIC-MIA 40515 Medium 0.00 0 0% ECX2.800.01.03 22 23.205.164.217 …"
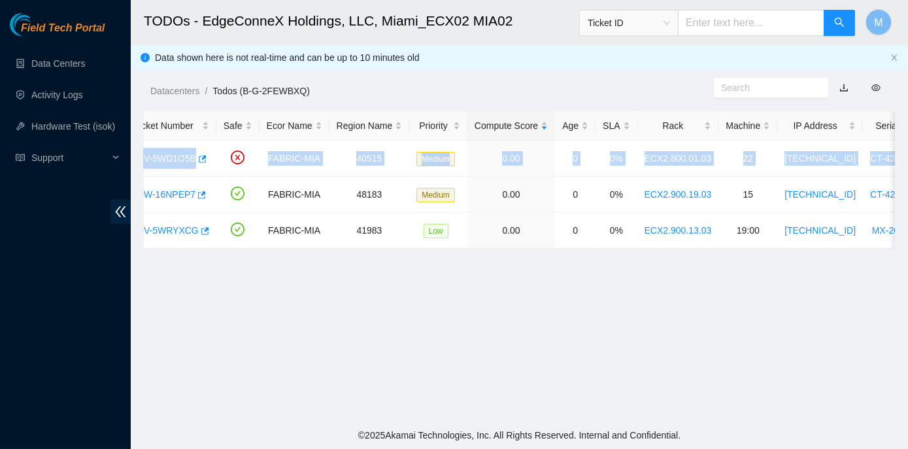
scroll to position [0, 0]
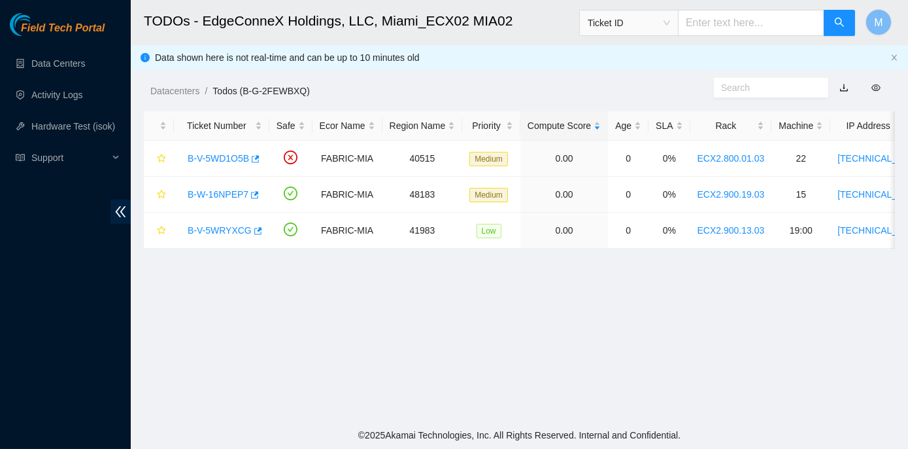
click at [237, 305] on main "TODOs - EdgeConneX Holdings, LLC, Miami_ECX02 MIA02 Ticket ID M Data shown here…" at bounding box center [520, 210] width 778 height 421
click at [201, 156] on link "B-V-5WD1O5B" at bounding box center [218, 158] width 61 height 10
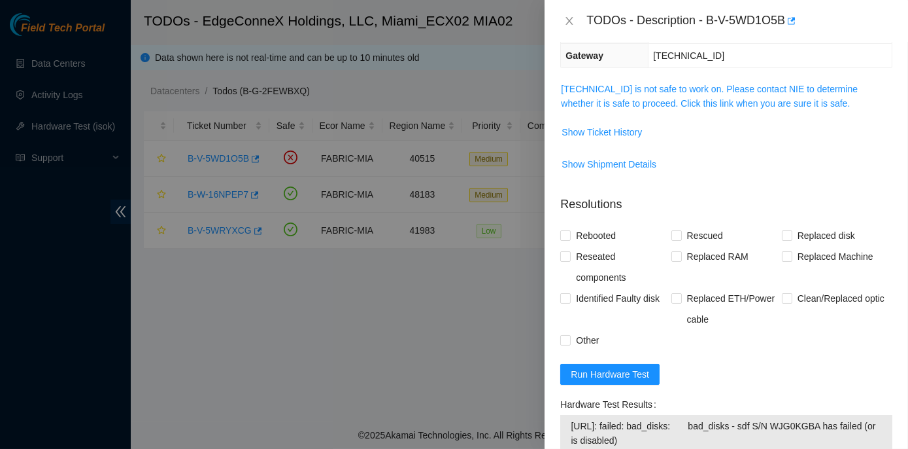
scroll to position [62, 0]
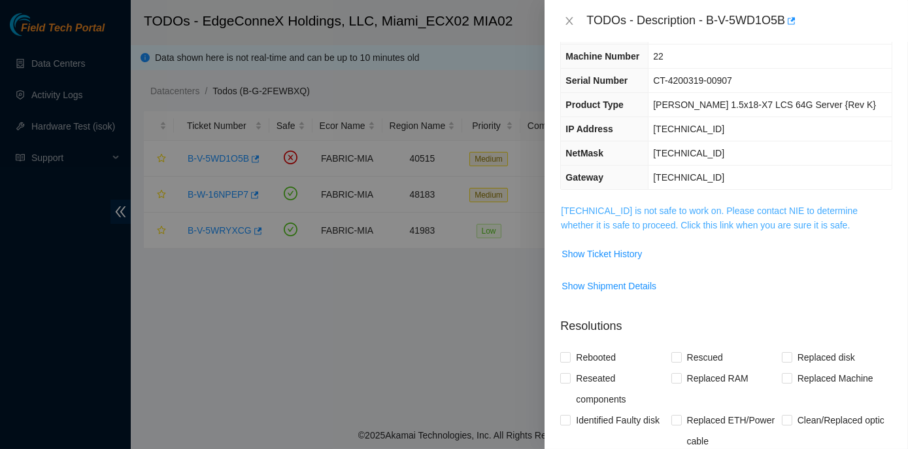
click at [702, 209] on link "23.205.164.217 is not safe to work on. Please contact NIE to determine whether …" at bounding box center [709, 217] width 297 height 25
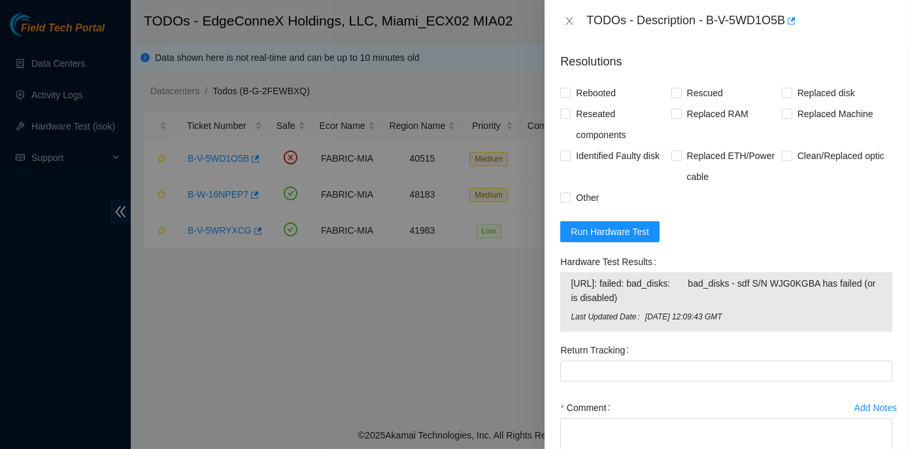
scroll to position [895, 0]
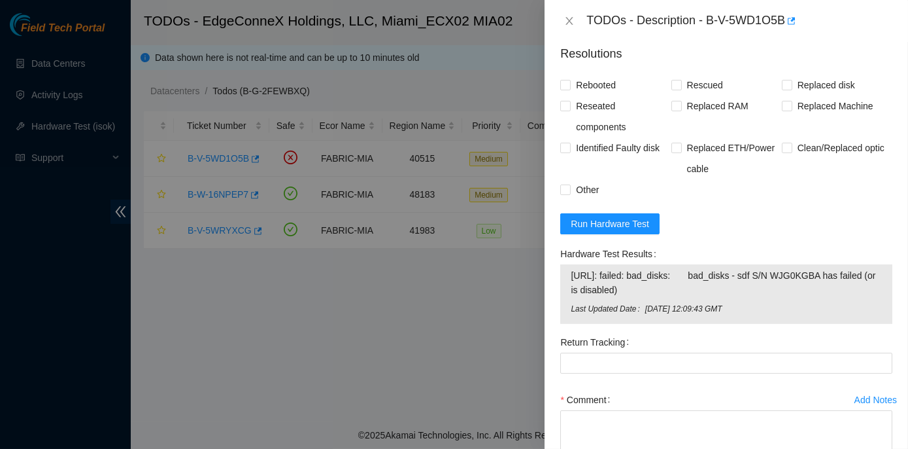
drag, startPoint x: 557, startPoint y: 302, endPoint x: 759, endPoint y: 347, distance: 207.1
click at [759, 332] on div "Hardware Test Results 23.205.164.217: failed: bad_disks: bad_disks - sdf S/N WJ…" at bounding box center [726, 287] width 343 height 88
copy div "Hardware Test Results 23.205.164.217: failed: bad_disks: bad_disks - sdf S/N WJ…"
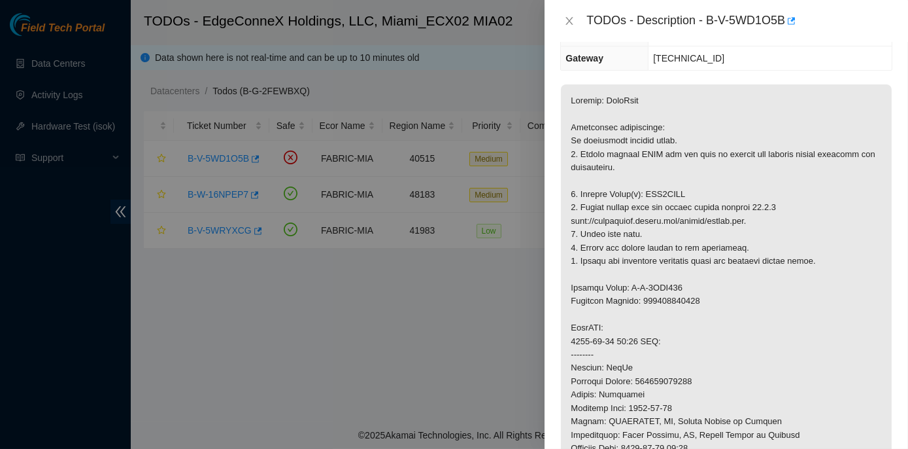
scroll to position [122, 0]
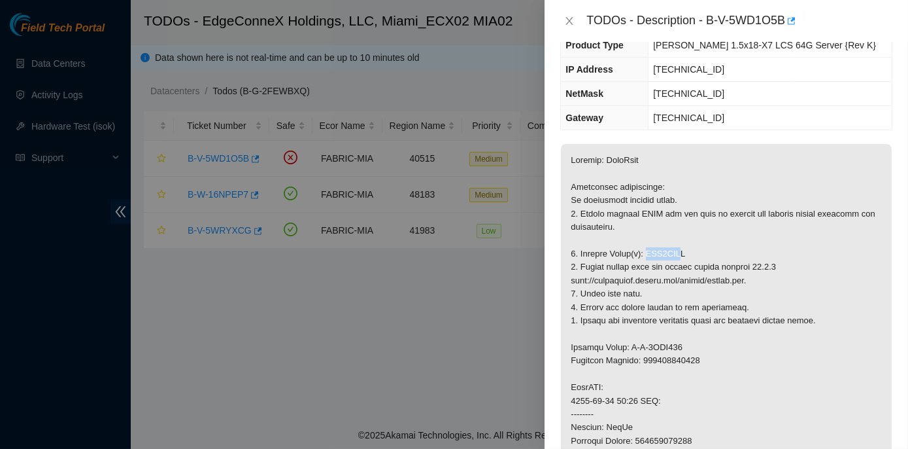
drag, startPoint x: 644, startPoint y: 252, endPoint x: 677, endPoint y: 252, distance: 33.4
click at [677, 252] on p at bounding box center [726, 434] width 331 height 581
click at [581, 250] on p at bounding box center [726, 434] width 331 height 581
drag, startPoint x: 581, startPoint y: 251, endPoint x: 685, endPoint y: 250, distance: 104.6
click at [685, 250] on p at bounding box center [726, 434] width 331 height 581
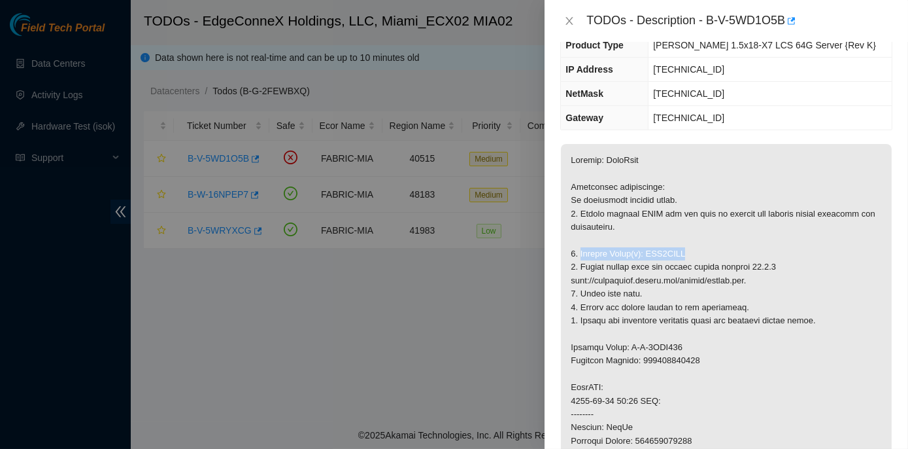
copy p "Replace Drive(s): WJG0KGBA"
drag, startPoint x: 581, startPoint y: 265, endPoint x: 767, endPoint y: 264, distance: 186.4
click at [767, 264] on p at bounding box center [726, 434] width 331 height 581
copy p "Please rescue with the latest rescue version 23.0.3"
drag, startPoint x: 644, startPoint y: 361, endPoint x: 701, endPoint y: 360, distance: 56.9
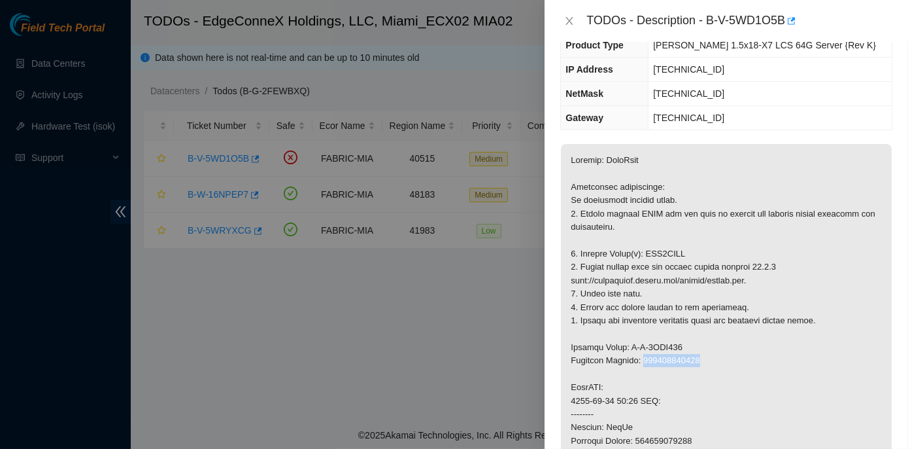
click at [701, 360] on p at bounding box center [726, 434] width 331 height 581
copy p "463470060101"
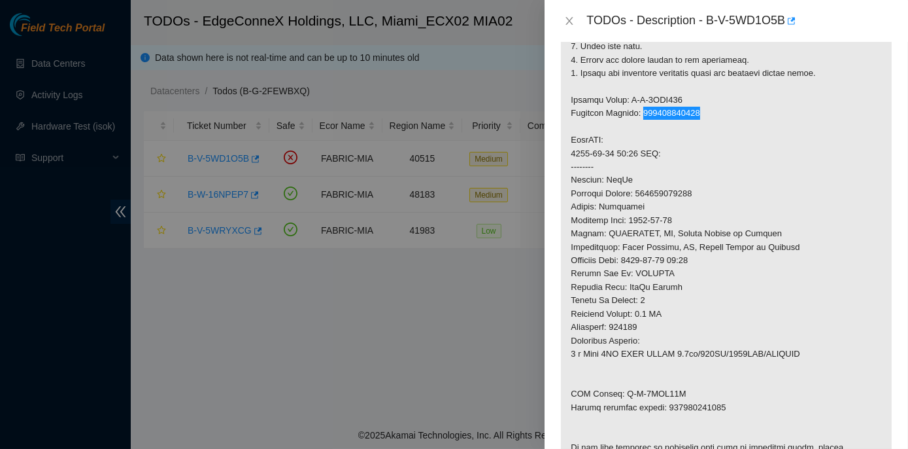
scroll to position [478, 0]
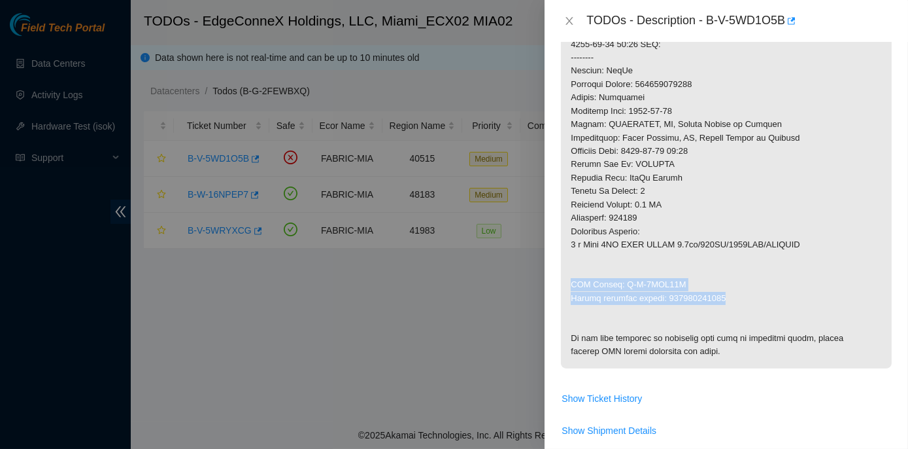
drag, startPoint x: 571, startPoint y: 281, endPoint x: 723, endPoint y: 296, distance: 152.5
click at [723, 296] on p at bounding box center [726, 77] width 331 height 581
copy p "RMA Return: B-V-5WEO64I Return tracking number: 463470060112"
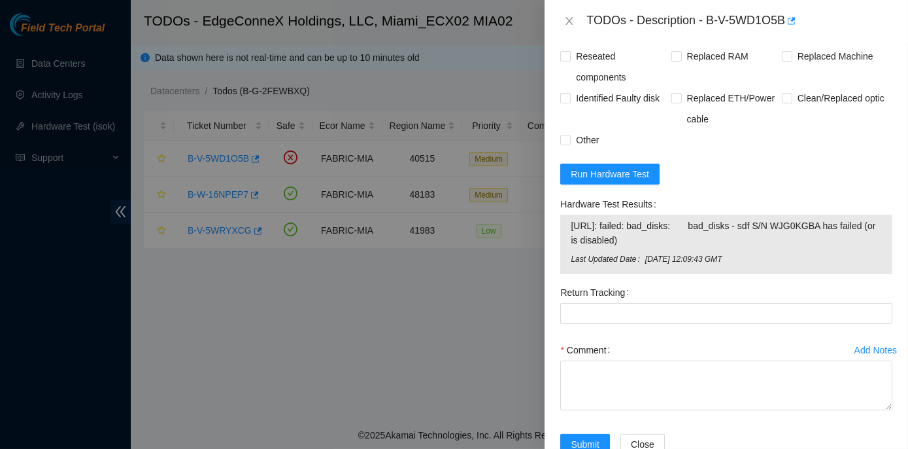
scroll to position [951, 0]
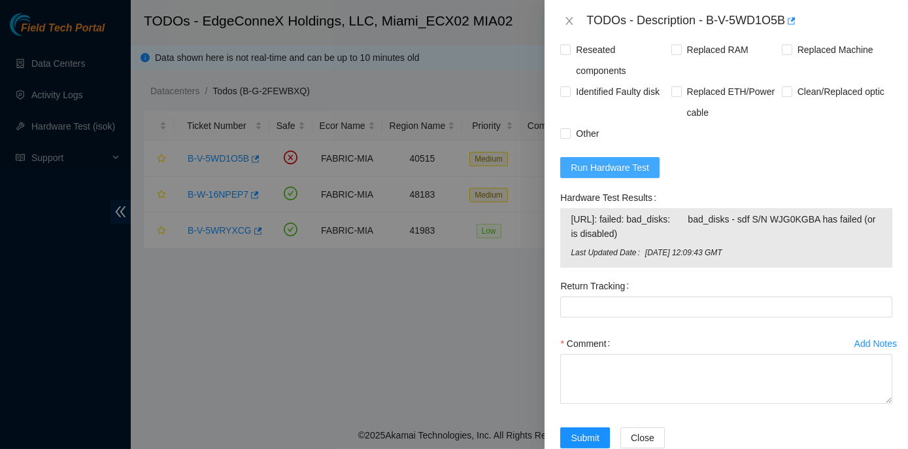
click at [592, 175] on span "Run Hardware Test" at bounding box center [610, 167] width 78 height 14
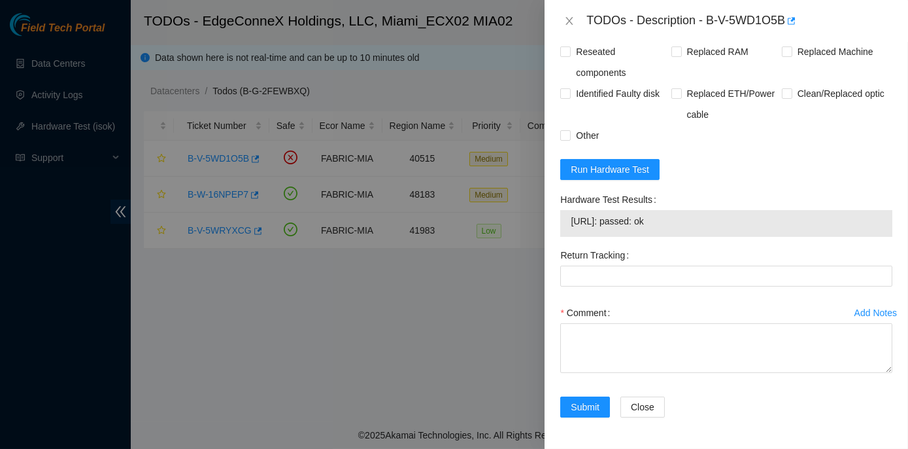
drag, startPoint x: 560, startPoint y: 247, endPoint x: 694, endPoint y: 275, distance: 137.0
click at [694, 245] on div "Hardware Test Results 23.205.164.217: passed: ok" at bounding box center [726, 217] width 343 height 56
copy div "Hardware Test Results 23.205.164.217: passed: ok"
drag, startPoint x: 708, startPoint y: 17, endPoint x: 785, endPoint y: 17, distance: 77.8
click at [785, 17] on div "TODOs - Description - B-V-5WD1O5B" at bounding box center [740, 20] width 306 height 21
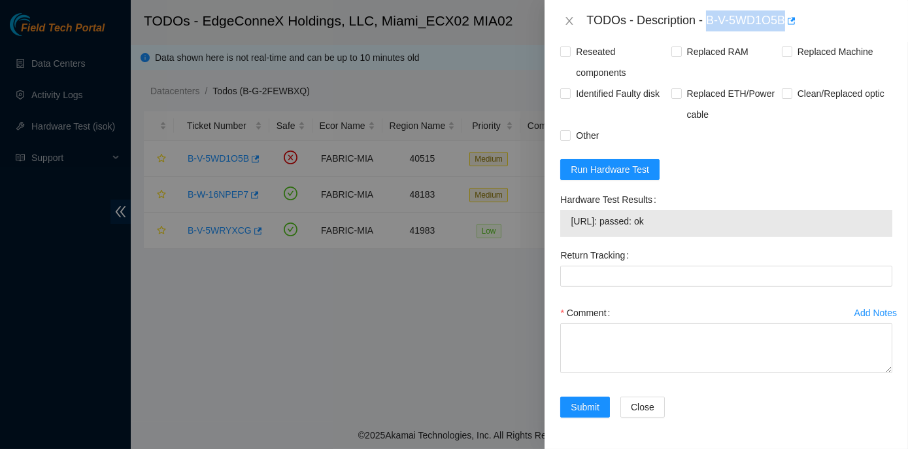
copy div "B-V-5WD1O5B"
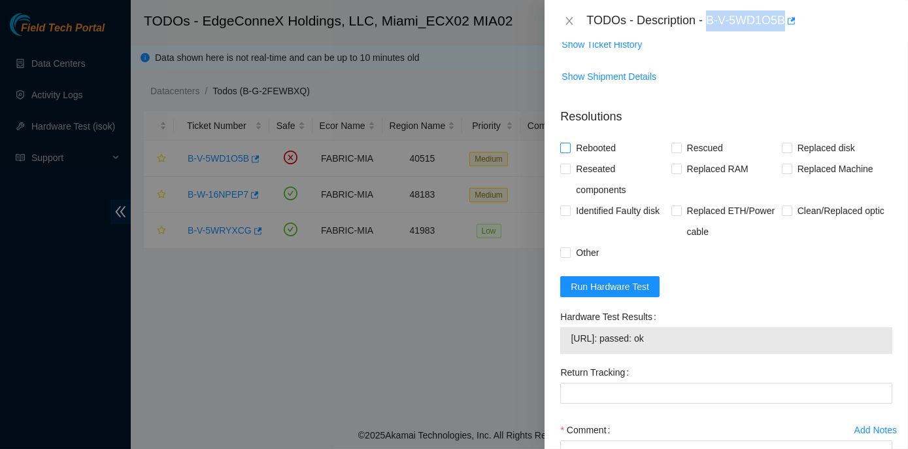
click at [565, 152] on input "Rebooted" at bounding box center [565, 147] width 9 height 9
checkbox input "true"
click at [674, 152] on input "Rescued" at bounding box center [676, 147] width 9 height 9
checkbox input "true"
click at [793, 158] on span "Replaced disk" at bounding box center [827, 147] width 68 height 21
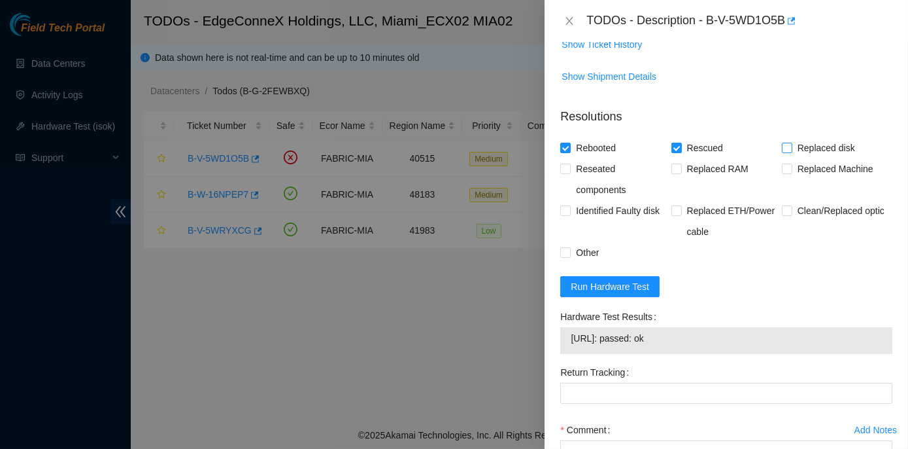
click at [787, 152] on input "Replaced disk" at bounding box center [786, 147] width 9 height 9
checkbox input "true"
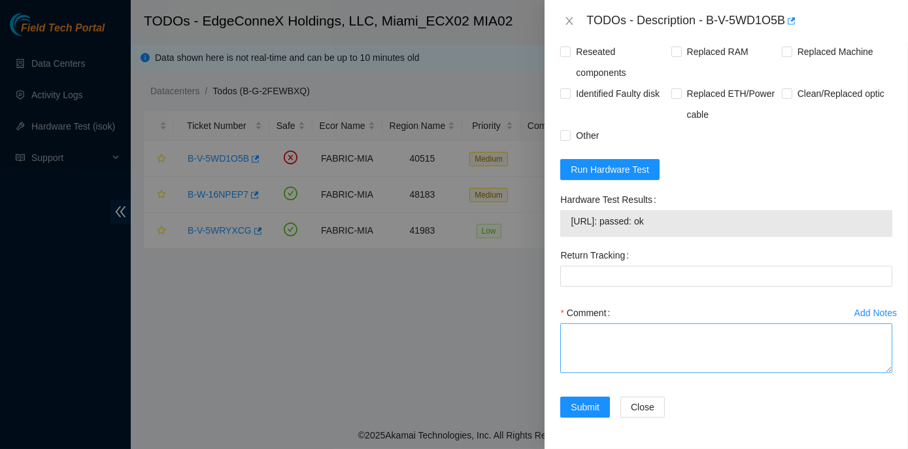
scroll to position [999, 0]
click at [589, 336] on textarea "Comment" at bounding box center [727, 348] width 332 height 50
paste textarea "Rack No: ECX2.800.01.03 Machine No: 22 IP: 23.205.164.217 Serial No: CT-4200319…"
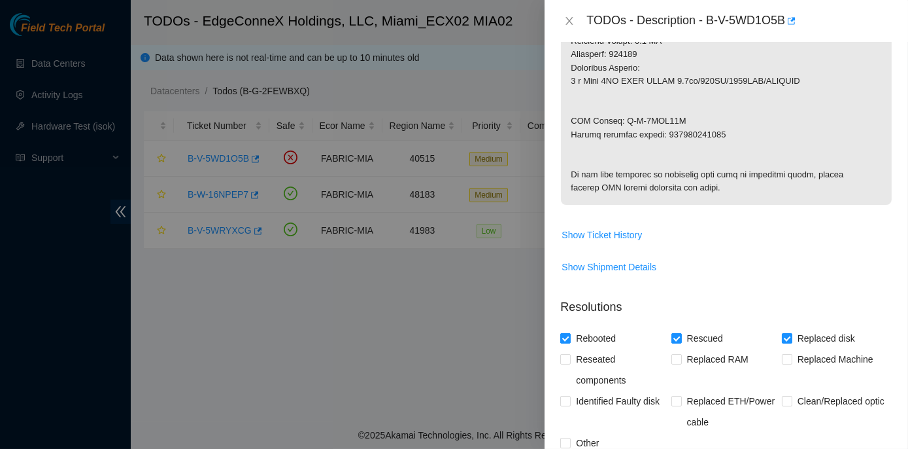
scroll to position [583, 0]
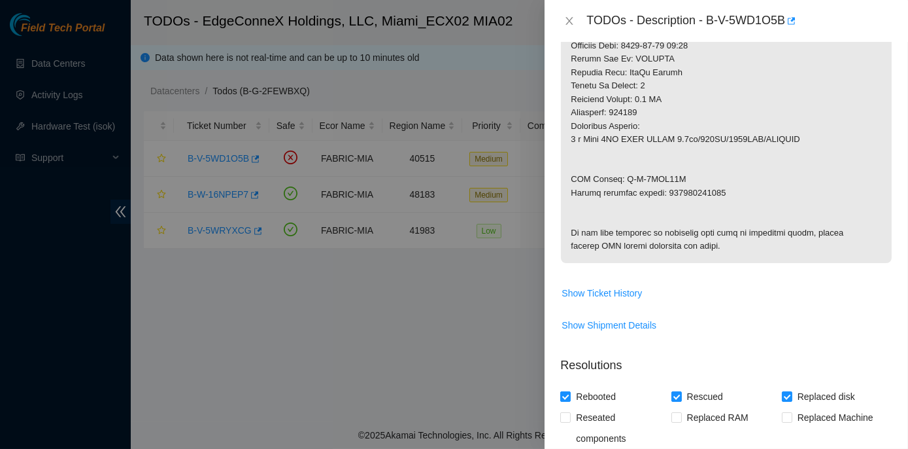
type textarea "Rack No: ECX2.800.01.03 Machine No: 22 IP: 23.205.164.217 Serial No: CT-4200319…"
drag, startPoint x: 664, startPoint y: 188, endPoint x: 718, endPoint y: 186, distance: 54.3
copy p "463470060112"
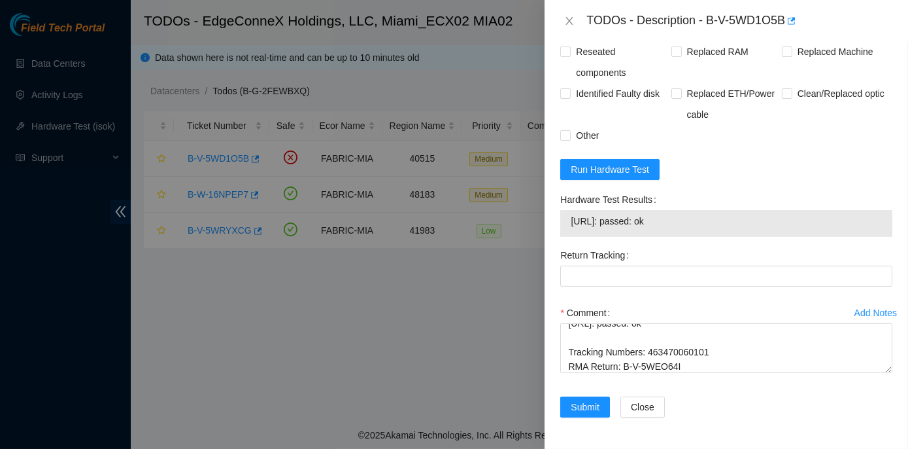
scroll to position [940, 0]
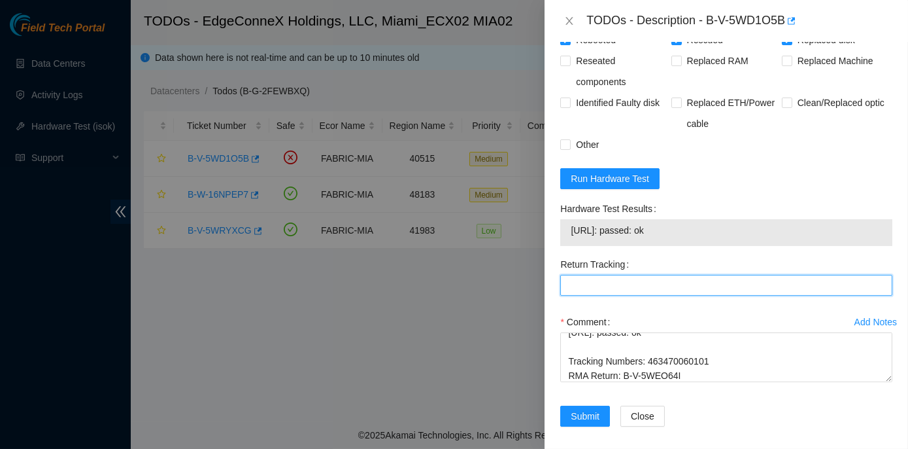
click at [589, 296] on Tracking "Return Tracking" at bounding box center [727, 285] width 332 height 21
paste Tracking "463470060112"
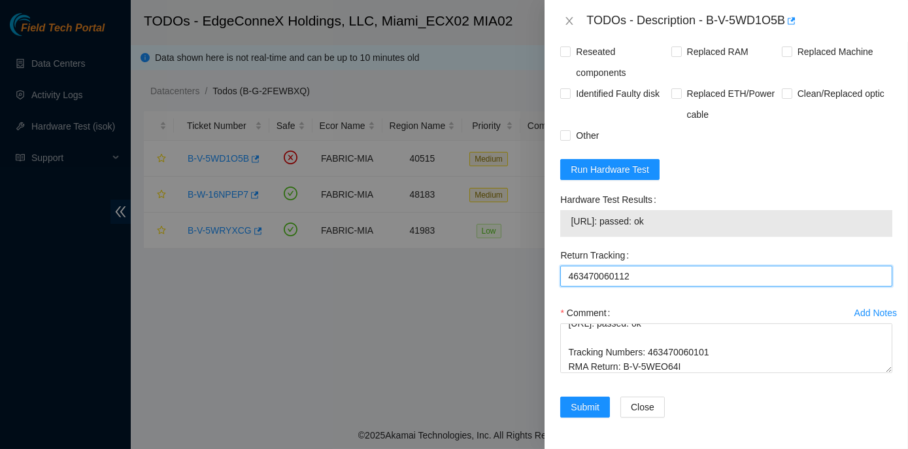
scroll to position [999, 0]
type Tracking "463470060112"
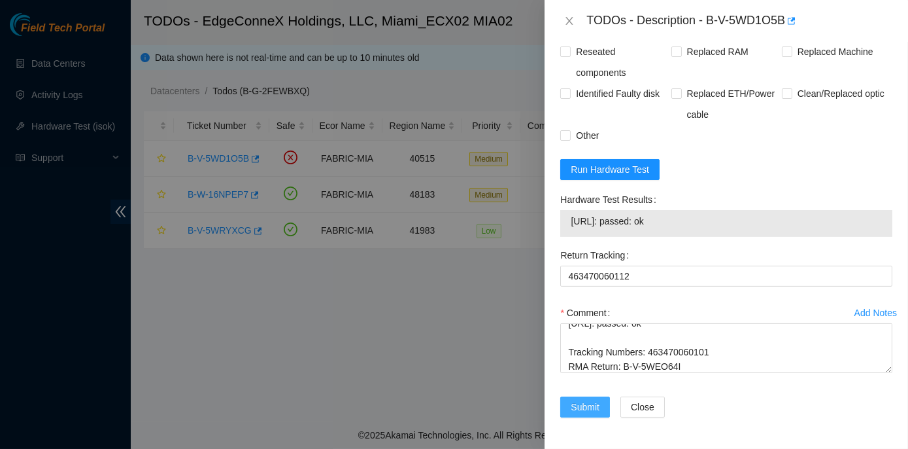
click at [599, 408] on span "Submit" at bounding box center [585, 407] width 29 height 14
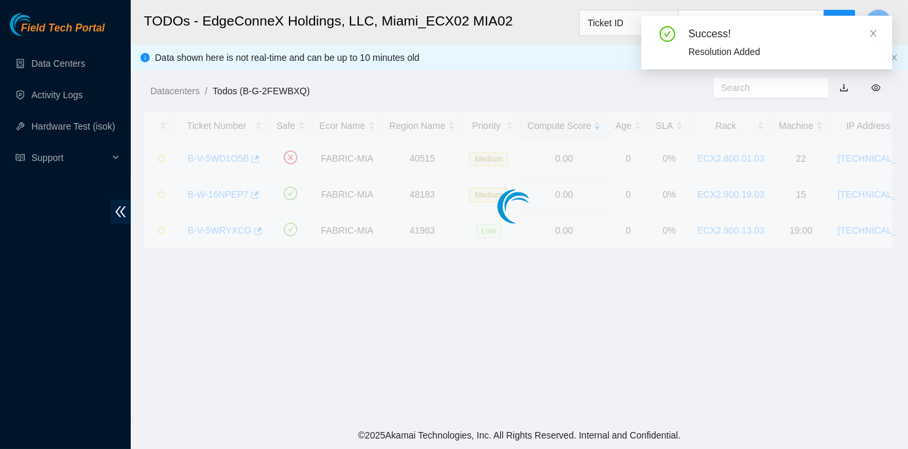
scroll to position [364, 0]
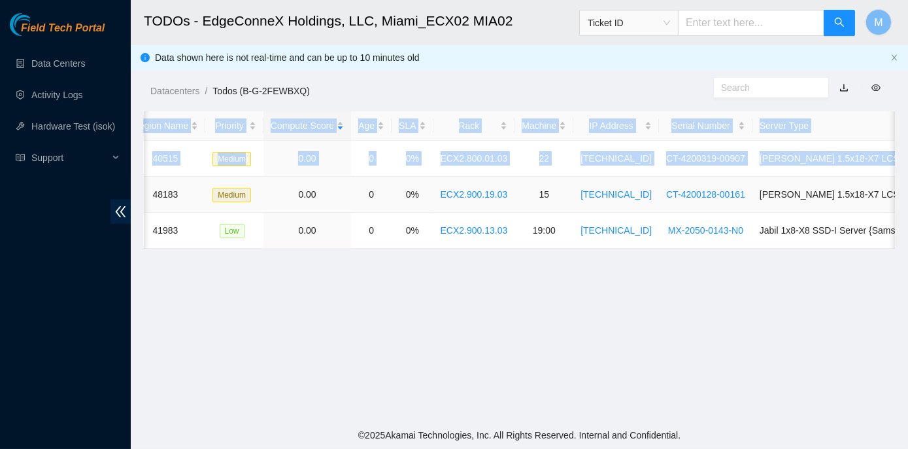
scroll to position [0, 260]
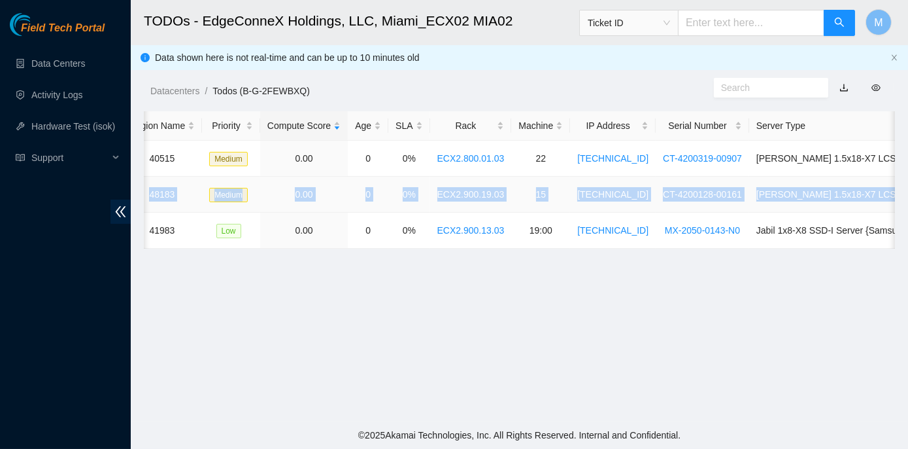
drag, startPoint x: 181, startPoint y: 190, endPoint x: 891, endPoint y: 192, distance: 710.3
click at [891, 192] on tr "B-W-16NPEP7 FABRIC-MIA 48183 Medium 0.00 0 0% ECX2.900.19.03 15 23.41.5.45 CT-4…" at bounding box center [435, 195] width 1103 height 36
copy tr "B-W-16NPEP7 FABRIC-MIA 48183 Medium 0.00 0 0% ECX2.900.19.03 15 23.41.5.45 CT-4…"
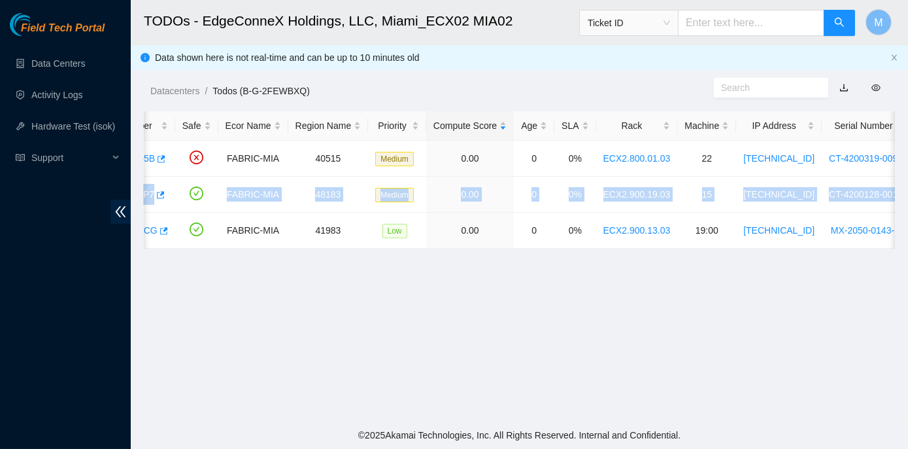
scroll to position [0, 0]
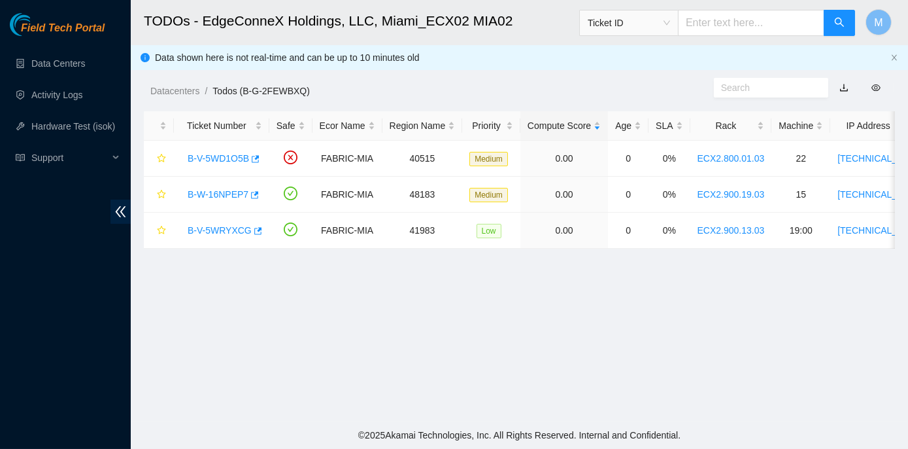
drag, startPoint x: 225, startPoint y: 297, endPoint x: 220, endPoint y: 255, distance: 42.2
click at [225, 297] on main "TODOs - EdgeConneX Holdings, LLC, Miami_ECX02 MIA02 Ticket ID M Data shown here…" at bounding box center [520, 210] width 778 height 421
click at [214, 193] on link "B-W-16NPEP7" at bounding box center [218, 194] width 61 height 10
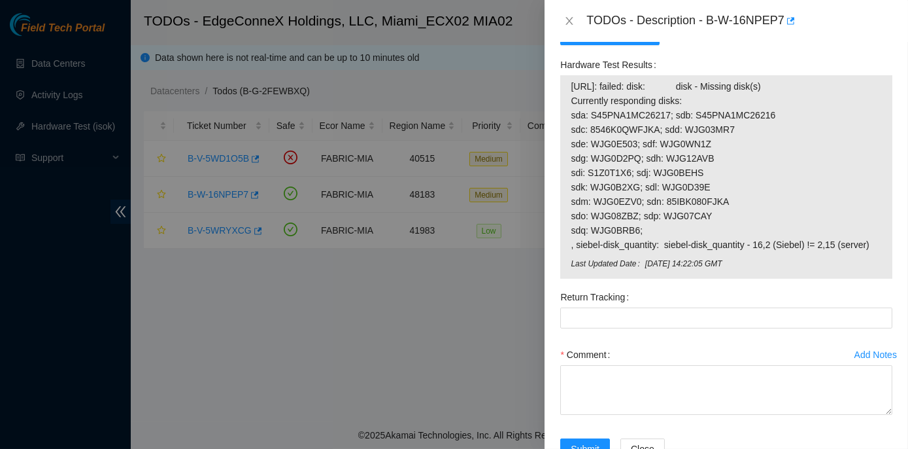
scroll to position [891, 0]
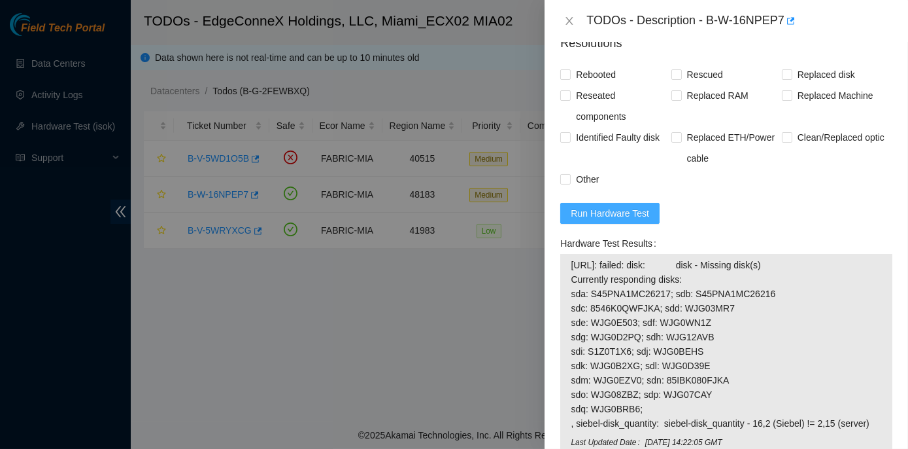
click at [601, 207] on span "Run Hardware Test" at bounding box center [610, 213] width 78 height 14
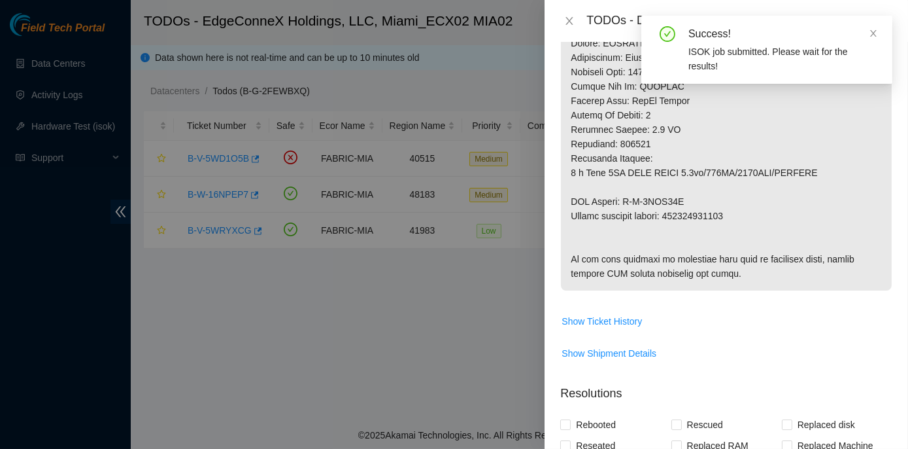
scroll to position [521, 0]
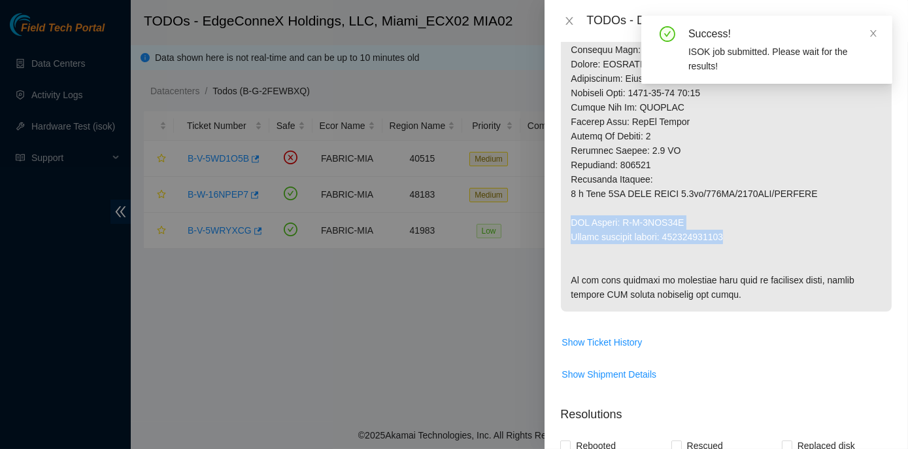
drag, startPoint x: 568, startPoint y: 217, endPoint x: 737, endPoint y: 237, distance: 170.6
click at [737, 237] on p at bounding box center [726, 28] width 331 height 566
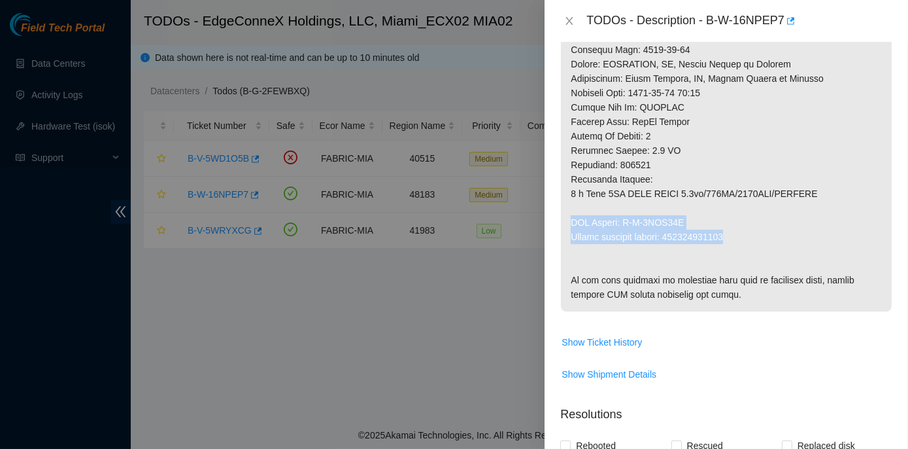
copy p "RMA Return: B-V-5WJT75P Return tracking number: 473665221015"
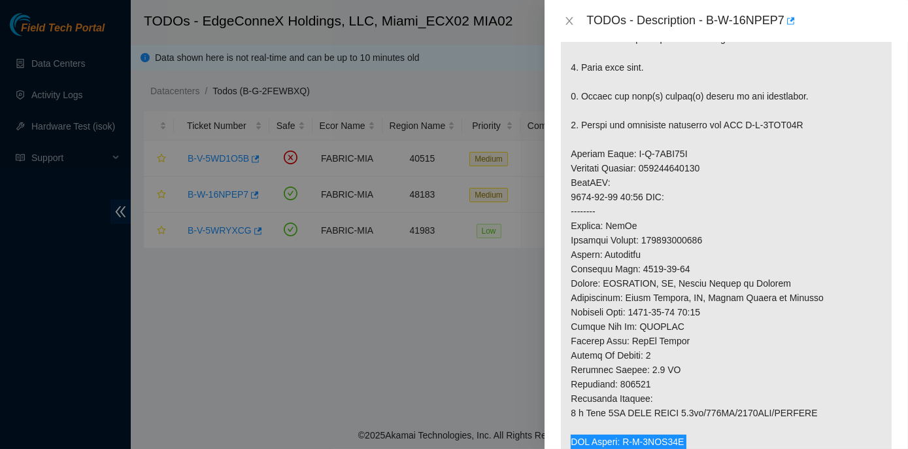
scroll to position [283, 0]
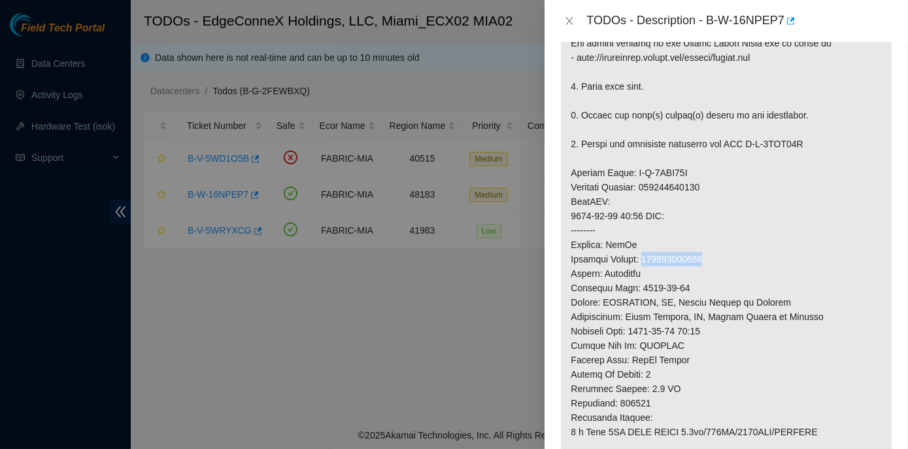
drag, startPoint x: 645, startPoint y: 258, endPoint x: 713, endPoint y: 258, distance: 68.0
click at [713, 258] on p at bounding box center [726, 266] width 331 height 566
copy p "473665221004"
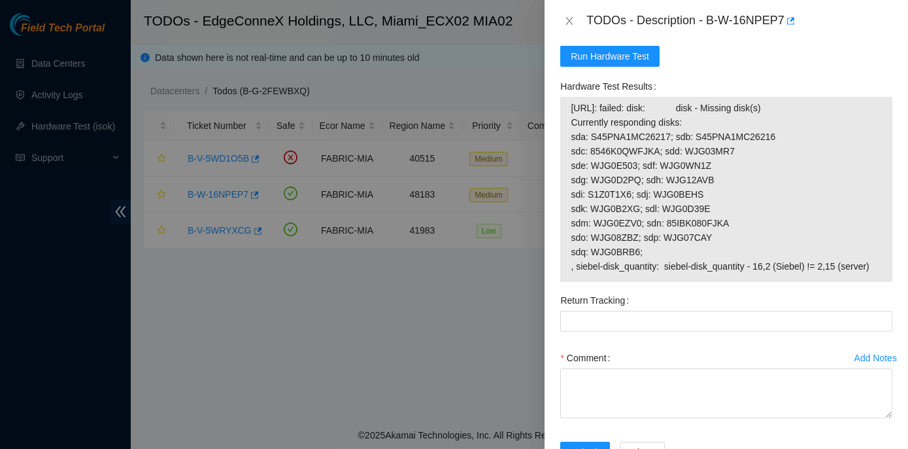
scroll to position [973, 0]
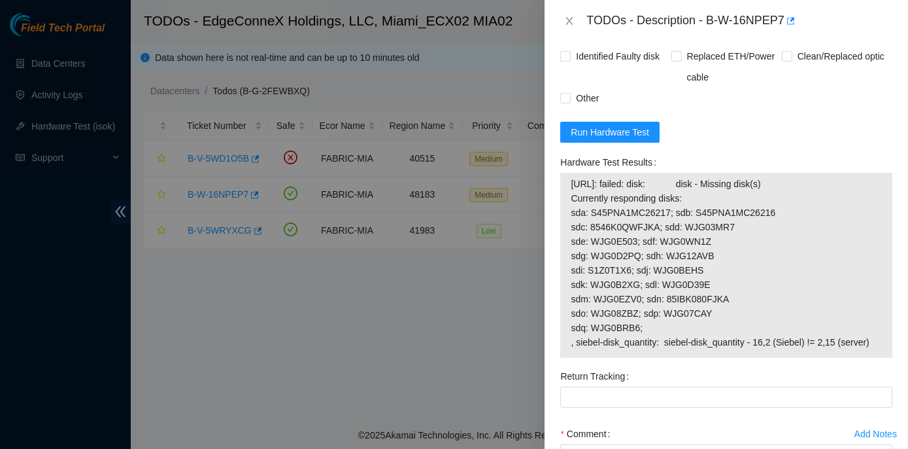
drag, startPoint x: 557, startPoint y: 159, endPoint x: 870, endPoint y: 338, distance: 360.3
click at [870, 338] on div "Hardware Test Results 23.41.5.45: failed: disk: disk - Missing disk(s) Currentl…" at bounding box center [726, 259] width 343 height 214
copy div "Hardware Test Results 23.41.5.45: failed: disk: disk - Missing disk(s) Currentl…"
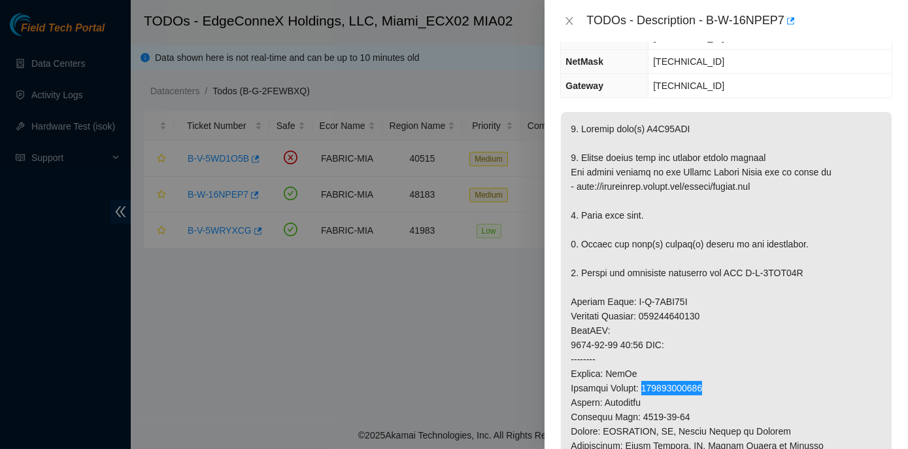
scroll to position [140, 0]
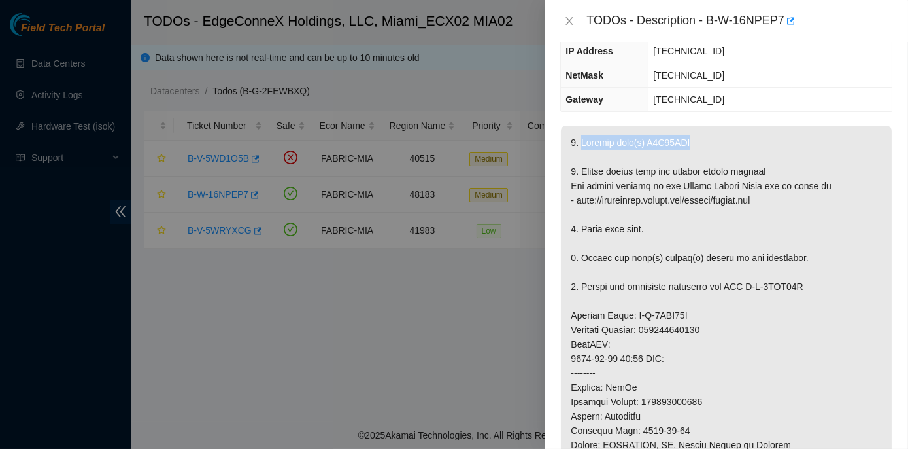
drag, startPoint x: 580, startPoint y: 141, endPoint x: 687, endPoint y: 144, distance: 106.7
click at [687, 144] on p at bounding box center [726, 409] width 331 height 566
copy p "Replace disk(s) Z1Z46MVJ"
drag, startPoint x: 581, startPoint y: 168, endPoint x: 760, endPoint y: 170, distance: 179.2
click at [760, 170] on p at bounding box center [726, 409] width 331 height 566
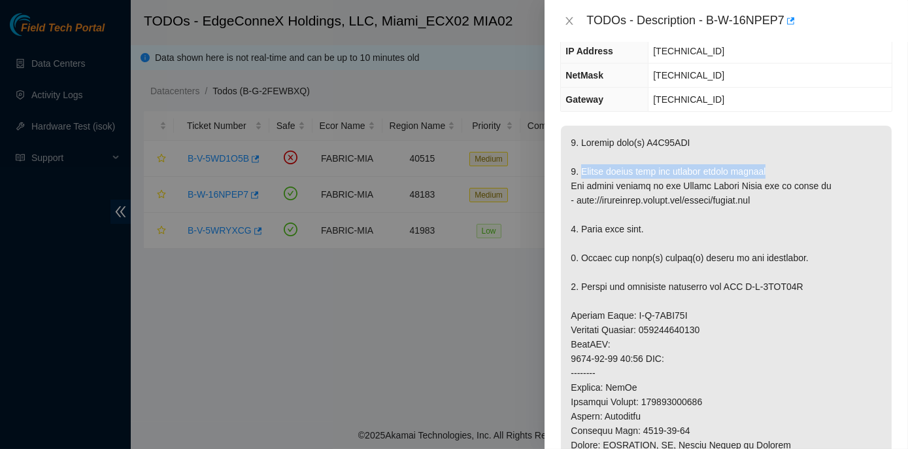
copy p "Please rescue with the lastest rescue version"
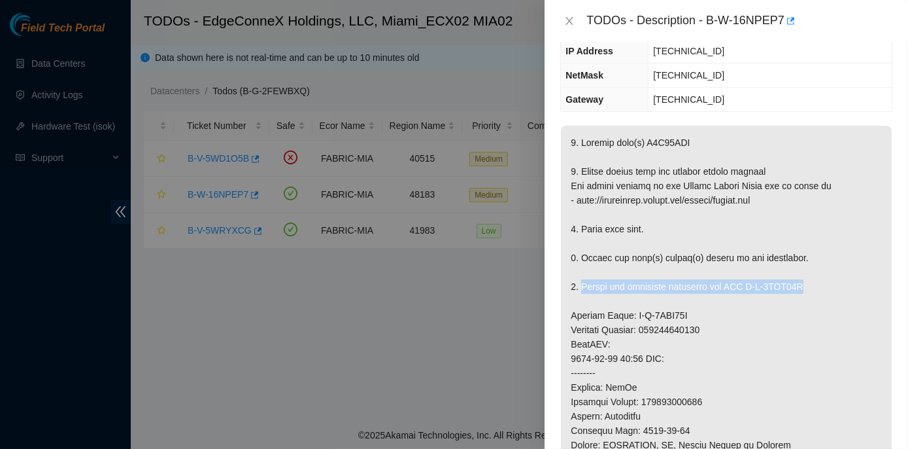
drag, startPoint x: 581, startPoint y: 284, endPoint x: 802, endPoint y: 286, distance: 221.1
click at [802, 286] on p at bounding box center [726, 409] width 331 height 566
copy p "Return the defective equipment via RMA B-V-5WJT75P"
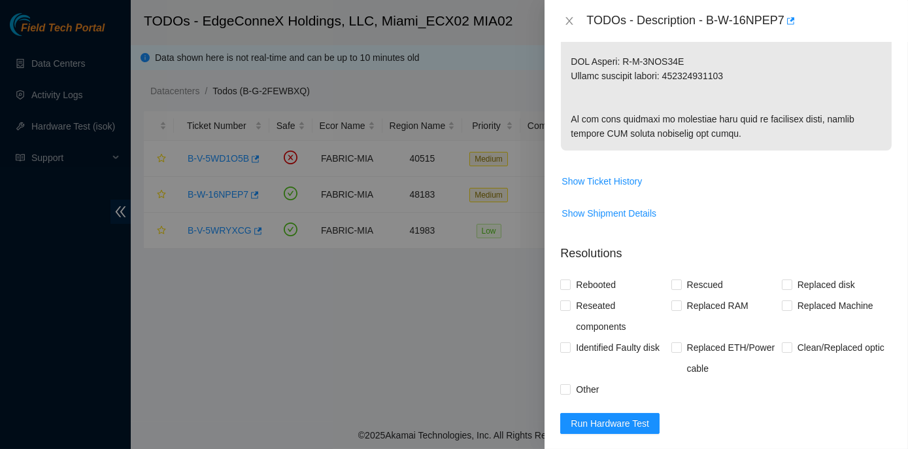
scroll to position [751, 0]
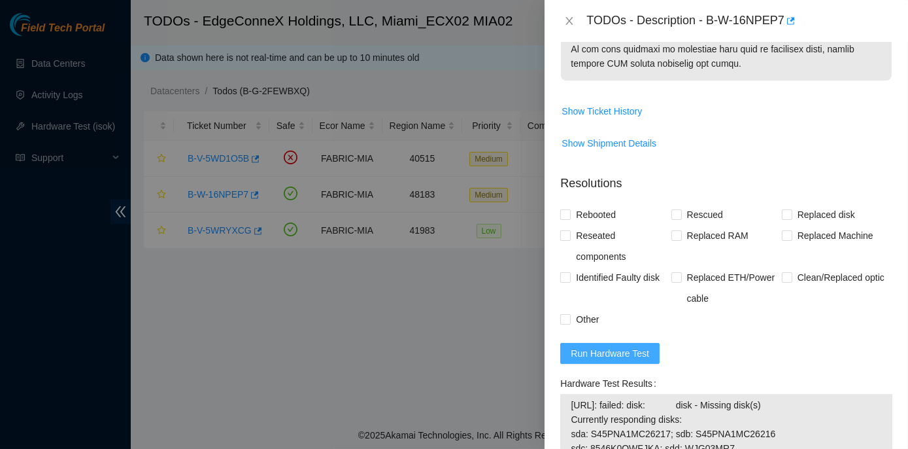
click at [599, 356] on span "Run Hardware Test" at bounding box center [610, 353] width 78 height 14
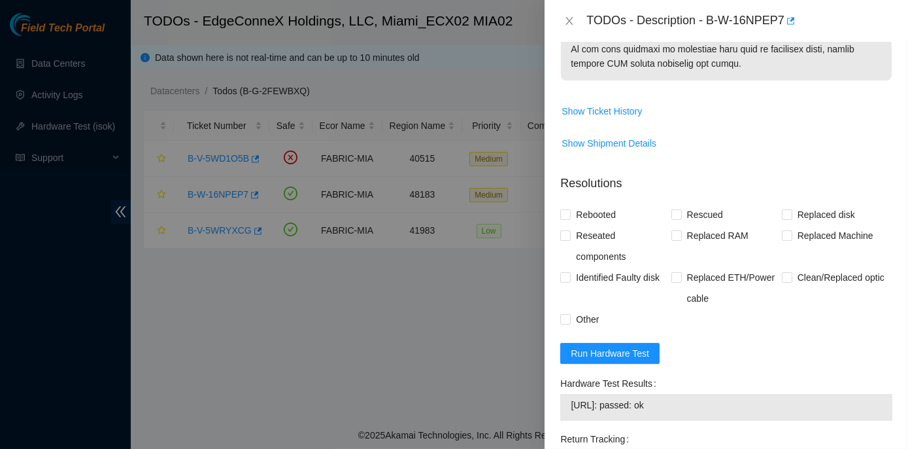
drag, startPoint x: 559, startPoint y: 377, endPoint x: 673, endPoint y: 402, distance: 116.5
click at [673, 402] on div "Hardware Test Results 23.41.5.45: passed: ok" at bounding box center [726, 401] width 343 height 56
copy div "Hardware Test Results 23.41.5.45: passed: ok"
drag, startPoint x: 555, startPoint y: 376, endPoint x: 663, endPoint y: 407, distance: 112.8
click at [663, 407] on div "Problem Type Hardware Sub Type Tier 1 - Secure Rack Number ECX2.900.19.03 Machi…" at bounding box center [727, 245] width 364 height 407
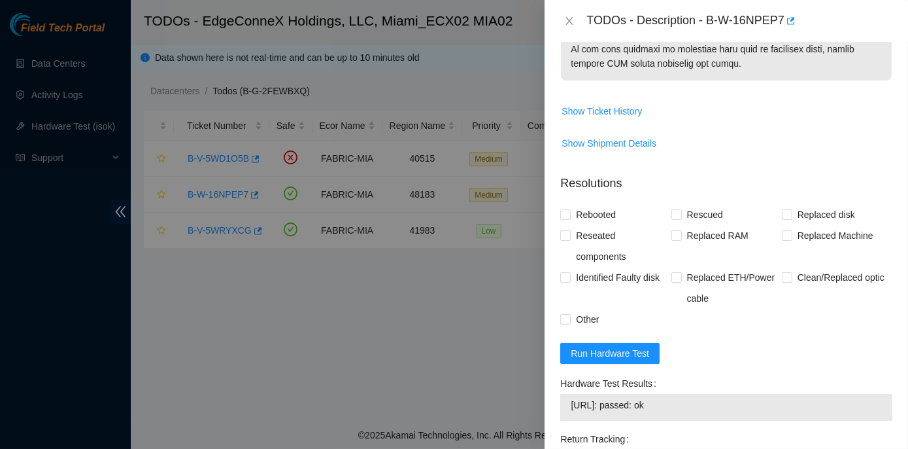
copy div "Hardware Test Results 23.41.5.45: passed: ok"
drag, startPoint x: 708, startPoint y: 20, endPoint x: 781, endPoint y: 15, distance: 73.4
click at [781, 15] on div "TODOs - Description - B-W-16NPEP7" at bounding box center [740, 20] width 306 height 21
copy div "B-W-16NPEP7"
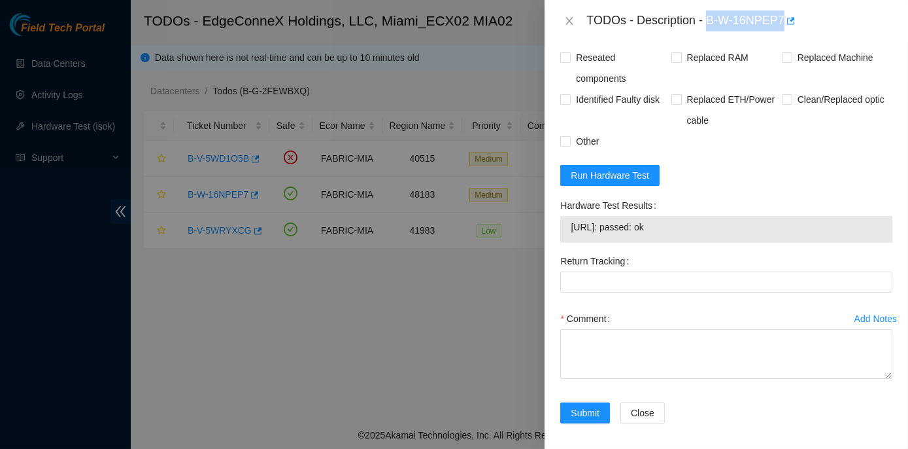
scroll to position [933, 0]
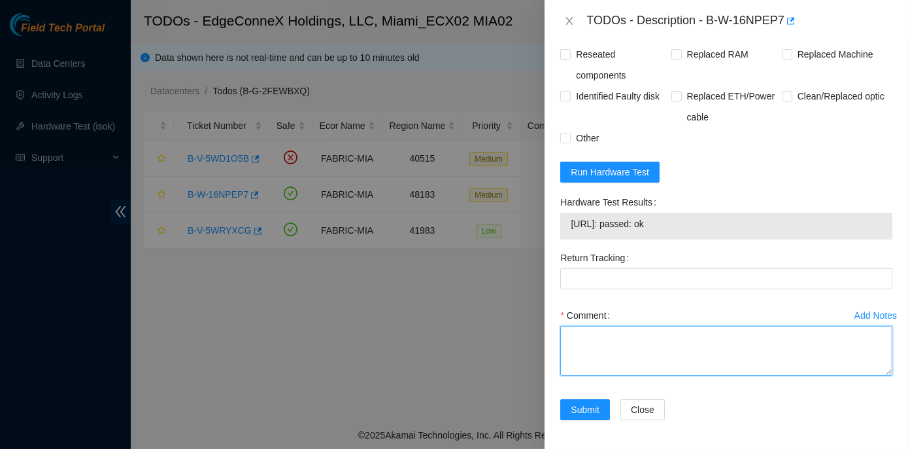
click at [593, 335] on textarea "Comment" at bounding box center [727, 351] width 332 height 50
paste textarea "Rack No: ECX2.900.19.03 Machine No: 15 IP: 23.41.5.45 Serial No: CT-4200128-001…"
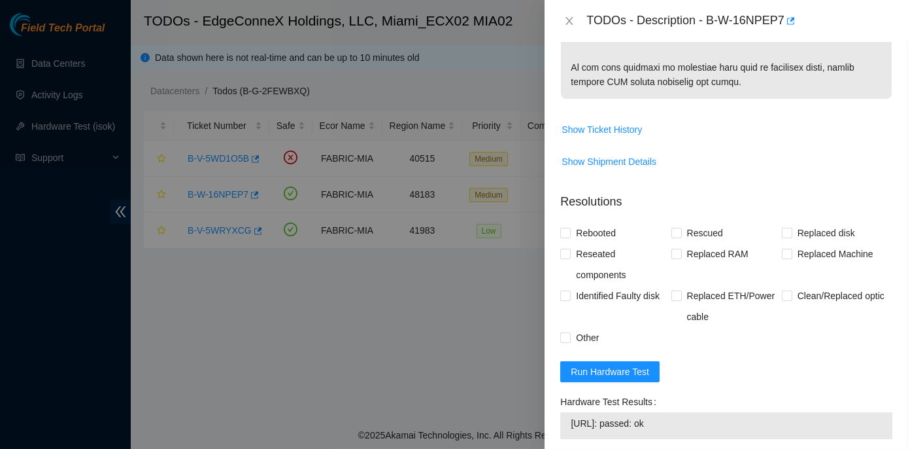
scroll to position [755, 0]
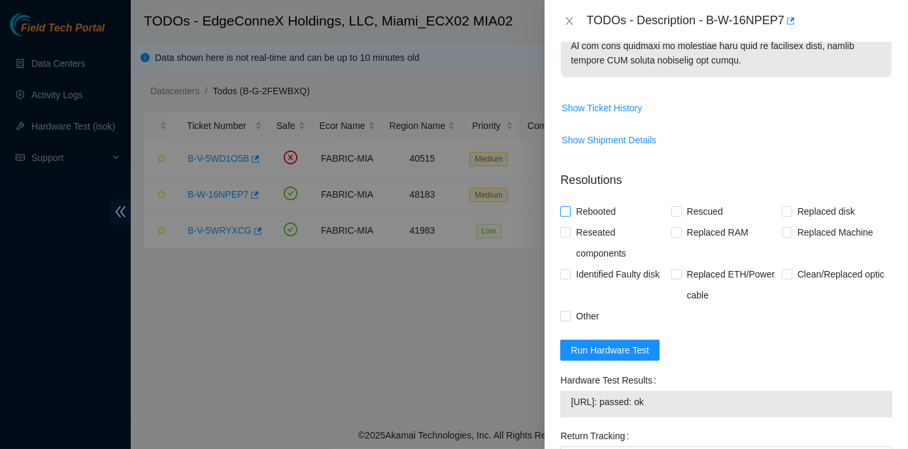
type textarea "Rack No: ECX2.900.19.03 Machine No: 15 IP: 23.41.5.45 Serial No: CT-4200128-001…"
click at [565, 211] on input "Rebooted" at bounding box center [565, 210] width 9 height 9
checkbox input "true"
click at [676, 213] on input "Rescued" at bounding box center [676, 210] width 9 height 9
checkbox input "true"
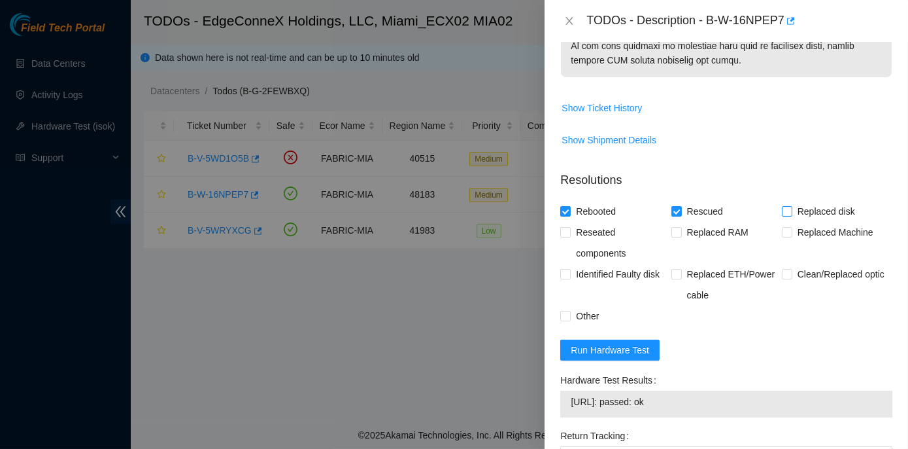
click at [793, 211] on span "Replaced disk" at bounding box center [827, 211] width 68 height 21
click at [786, 211] on input "Replaced disk" at bounding box center [786, 210] width 9 height 9
checkbox input "true"
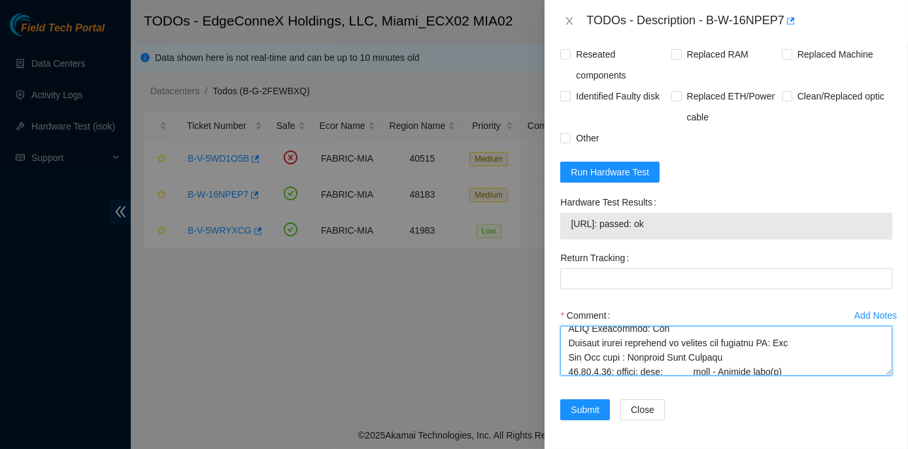
scroll to position [0, 0]
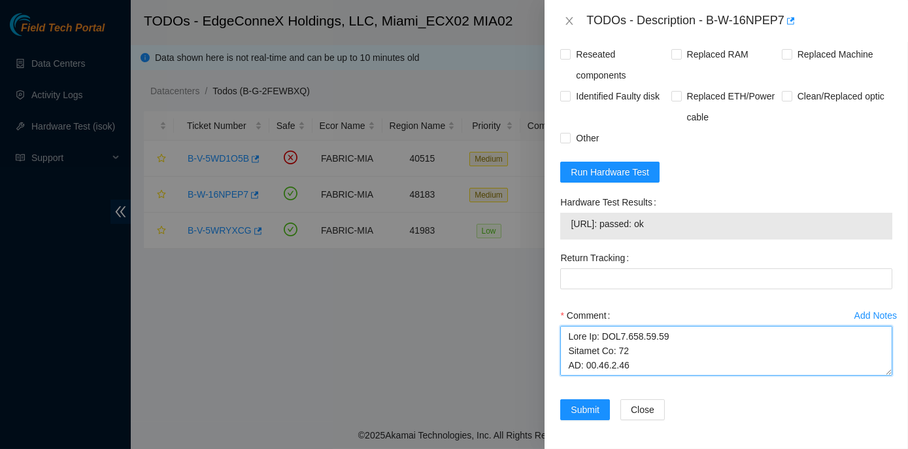
drag, startPoint x: 725, startPoint y: 364, endPoint x: 545, endPoint y: 303, distance: 189.2
click at [542, 319] on div "TODOs - Description - B-W-16NPEP7 Problem Type Hardware Sub Type Tier 1 - Secur…" at bounding box center [454, 224] width 908 height 449
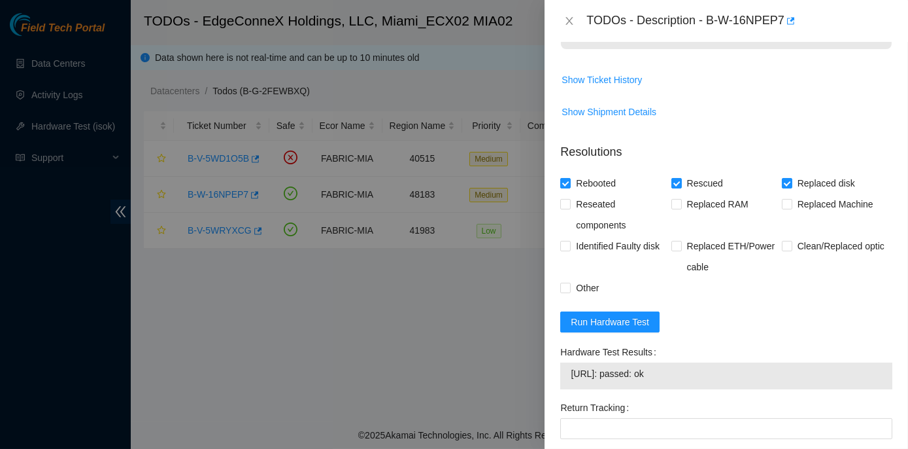
scroll to position [933, 0]
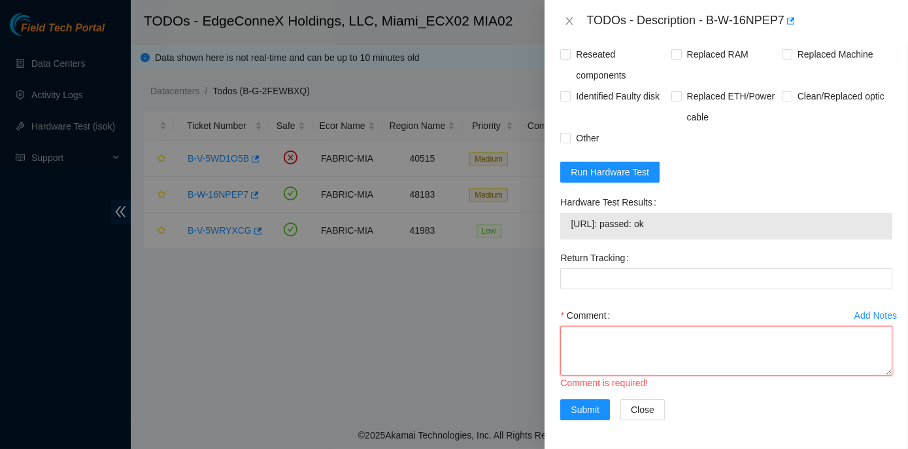
paste textarea "Rack No: ECX2.900.19.03 Machine No: 15 IP: 23.41.5.45 Serial No: CT-4200128-001…"
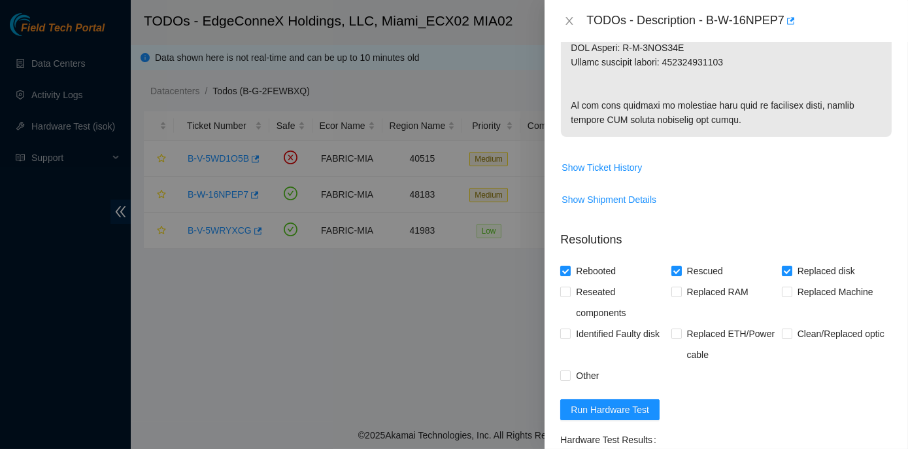
scroll to position [636, 0]
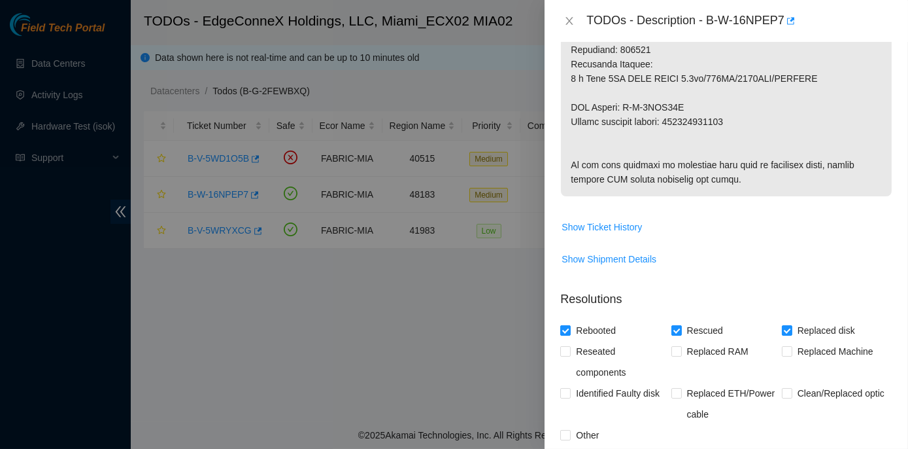
type textarea "Rack No: ECX2.900.19.03 Machine No: 15 IP: 23.41.5.45 Serial No: CT-4200128-001…"
drag, startPoint x: 673, startPoint y: 122, endPoint x: 733, endPoint y: 122, distance: 59.5
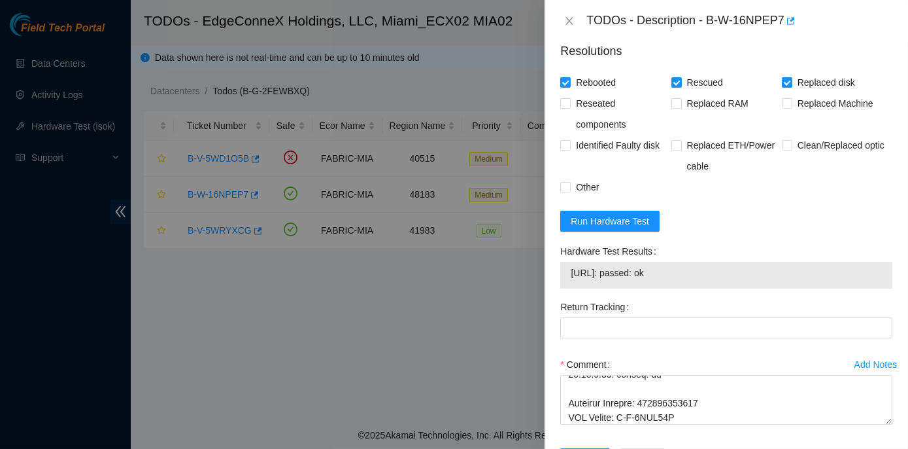
scroll to position [933, 0]
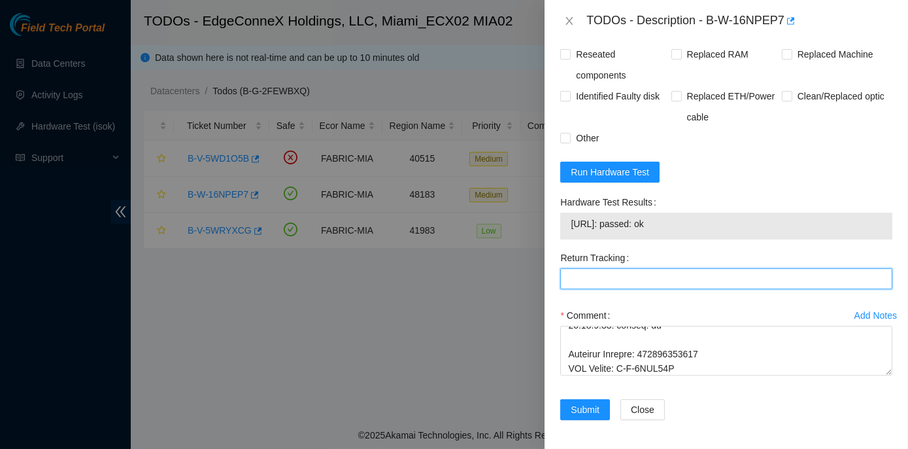
click at [589, 277] on Tracking "Return Tracking" at bounding box center [727, 278] width 332 height 21
paste Tracking "473665221015"
type Tracking "473665221015"
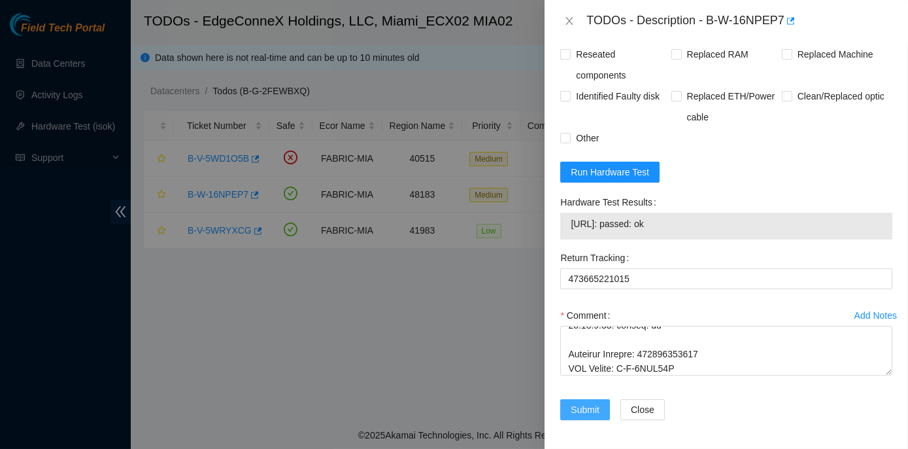
click at [577, 409] on span "Submit" at bounding box center [585, 409] width 29 height 14
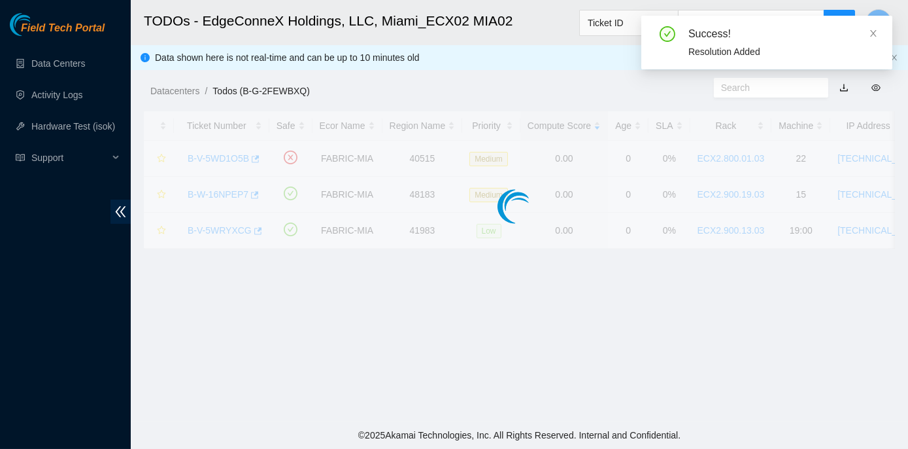
scroll to position [364, 0]
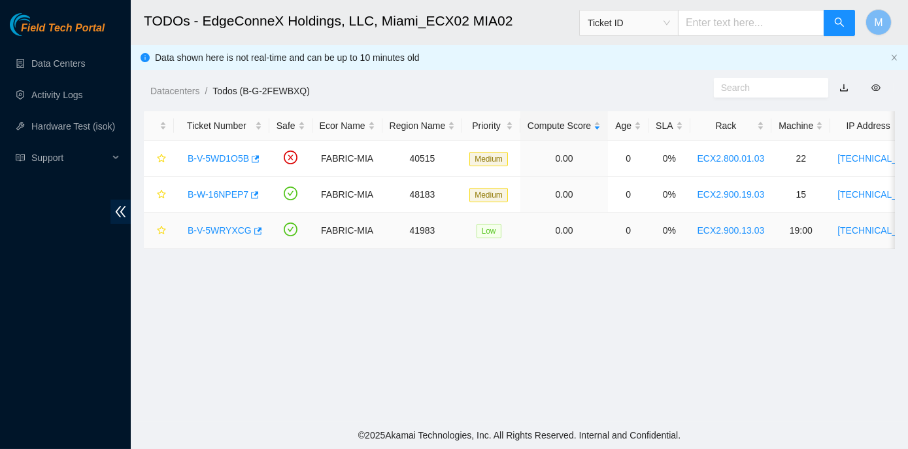
click at [224, 232] on link "B-V-5WRYXCG" at bounding box center [220, 230] width 64 height 10
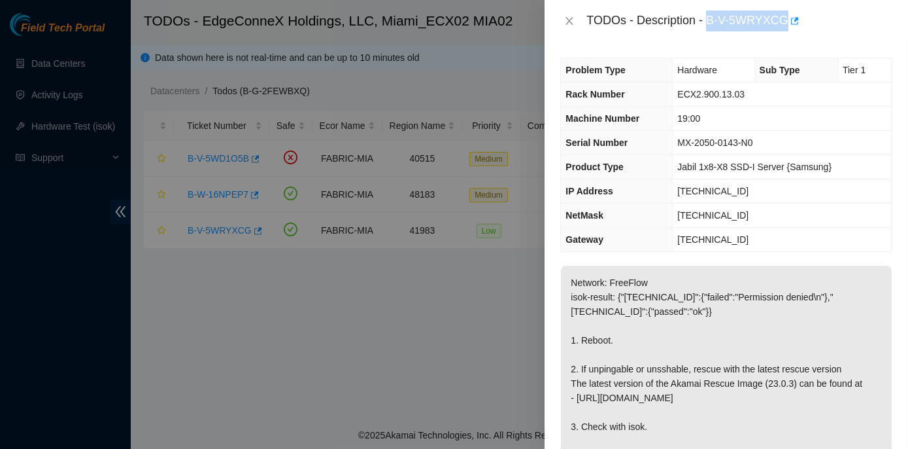
drag, startPoint x: 708, startPoint y: 17, endPoint x: 783, endPoint y: 12, distance: 75.4
click at [783, 12] on div "TODOs - Description - B-V-5WRYXCG" at bounding box center [740, 20] width 306 height 21
copy div "B-V-5WRYXCG"
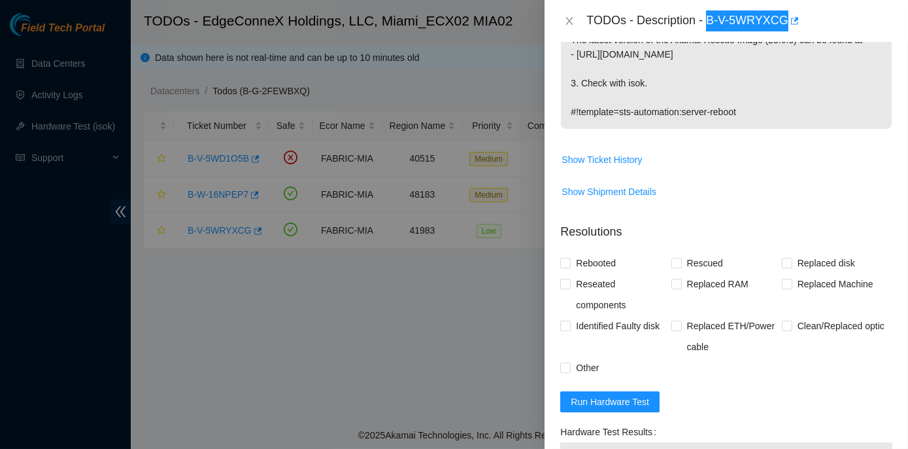
scroll to position [356, 0]
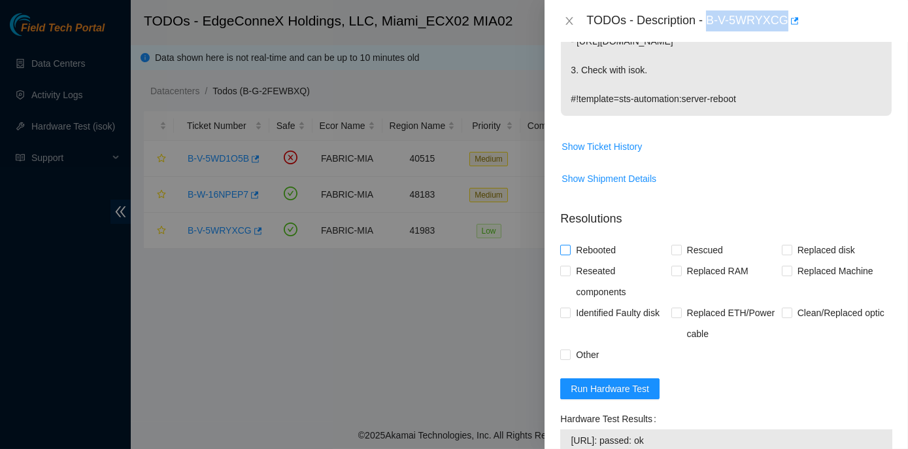
click at [563, 248] on input "Rebooted" at bounding box center [565, 249] width 9 height 9
checkbox input "true"
click at [682, 246] on span "Rescued" at bounding box center [705, 249] width 46 height 21
click at [680, 246] on input "Rescued" at bounding box center [676, 249] width 9 height 9
checkbox input "true"
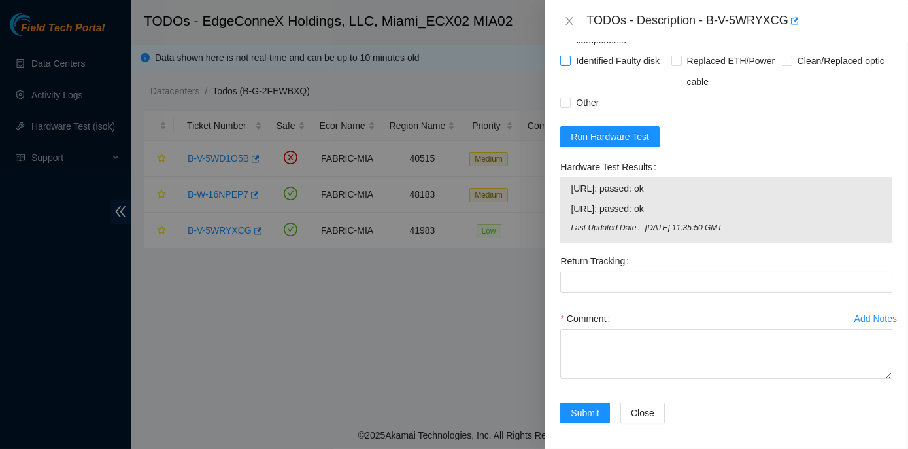
scroll to position [612, 0]
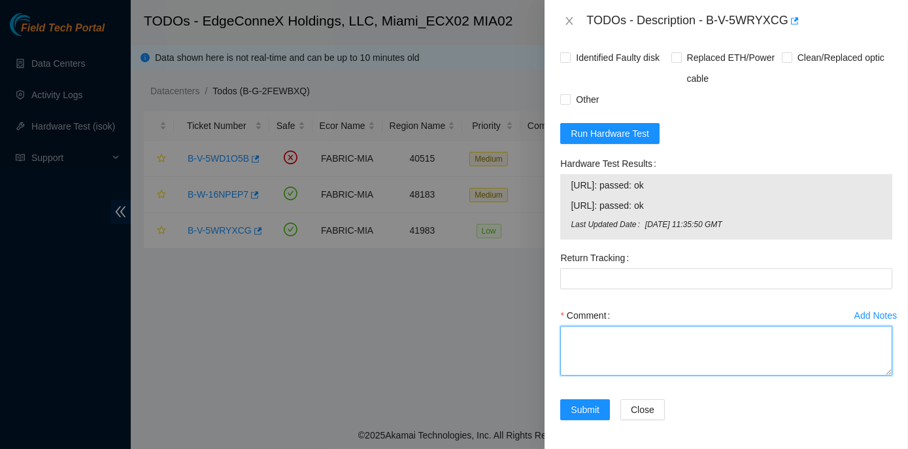
click at [702, 328] on textarea "Comment" at bounding box center [727, 351] width 332 height 50
paste textarea "Rack No: ECX2.900.13.03 Machine No: 19:00 IP: [TECHNICAL_ID] Serial No: MX-2050…"
type textarea "Rack No: ECX2.900.13.03 Machine No: 19:00 IP: [TECHNICAL_ID] Serial No: MX-2050…"
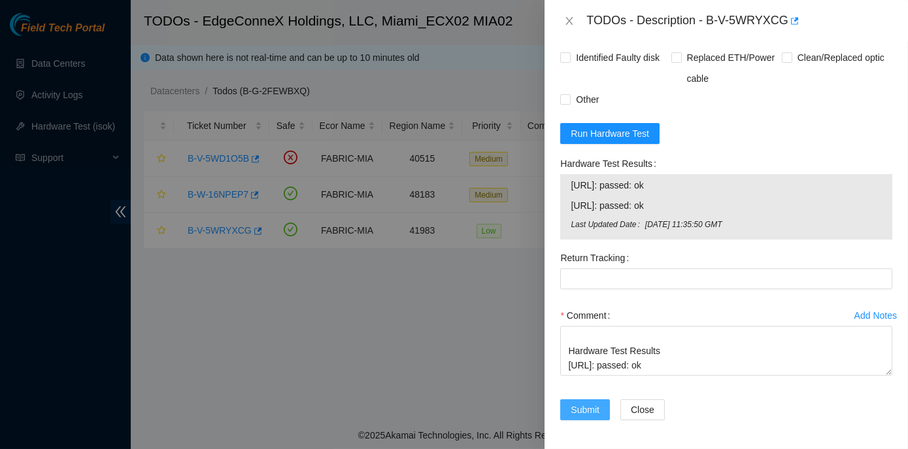
click at [585, 409] on span "Submit" at bounding box center [585, 409] width 29 height 14
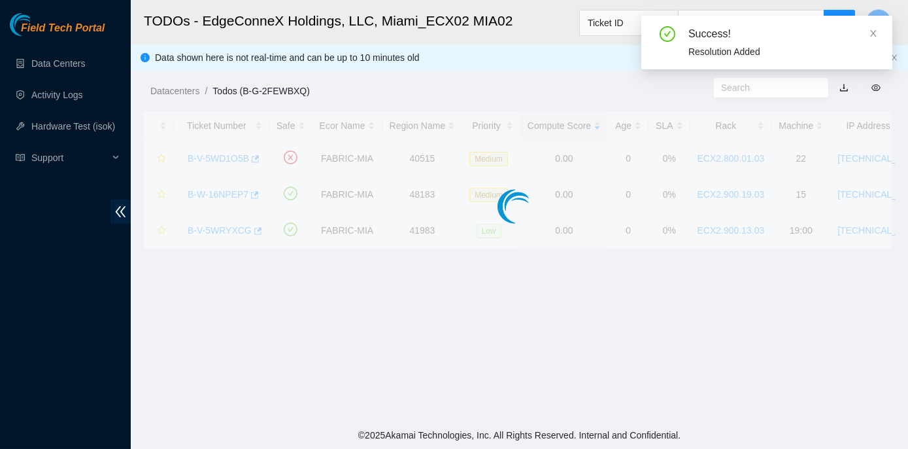
scroll to position [364, 0]
